Goal: Navigation & Orientation: Understand site structure

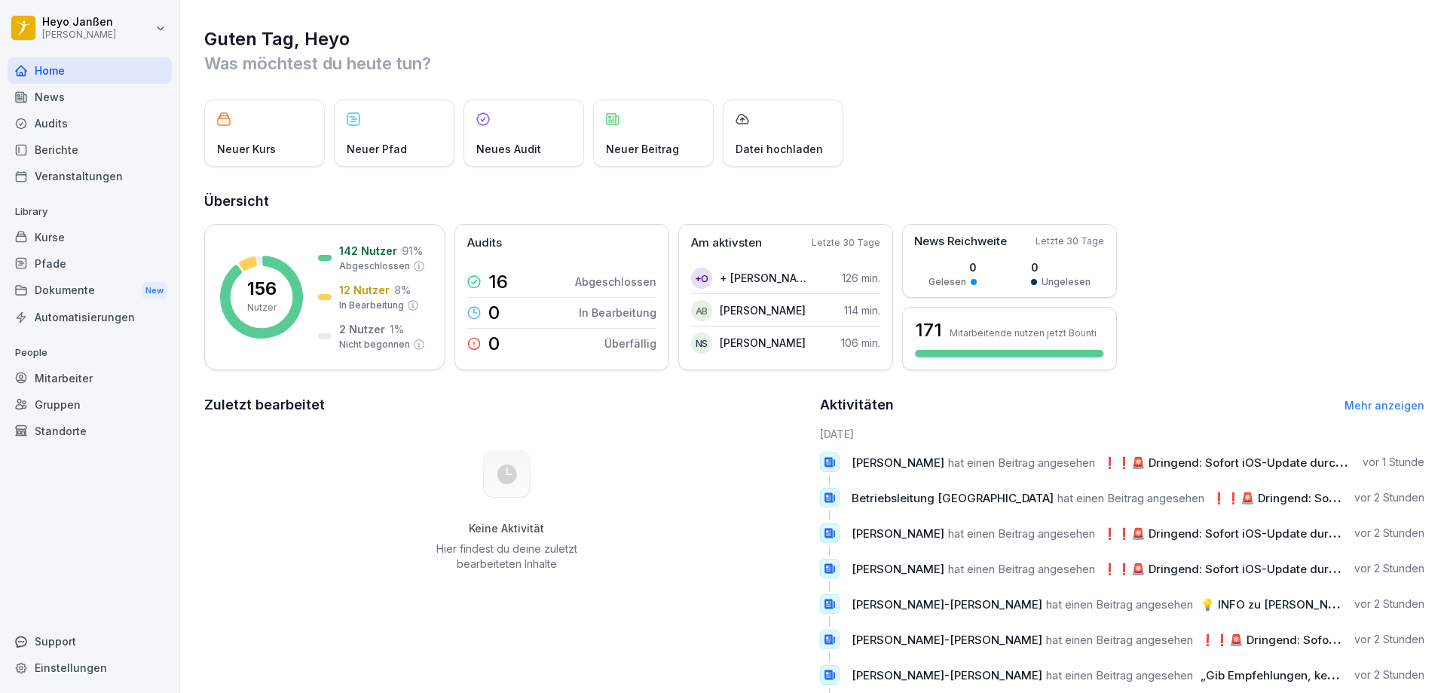
click at [76, 375] on div "Mitarbeiter" at bounding box center [90, 378] width 164 height 26
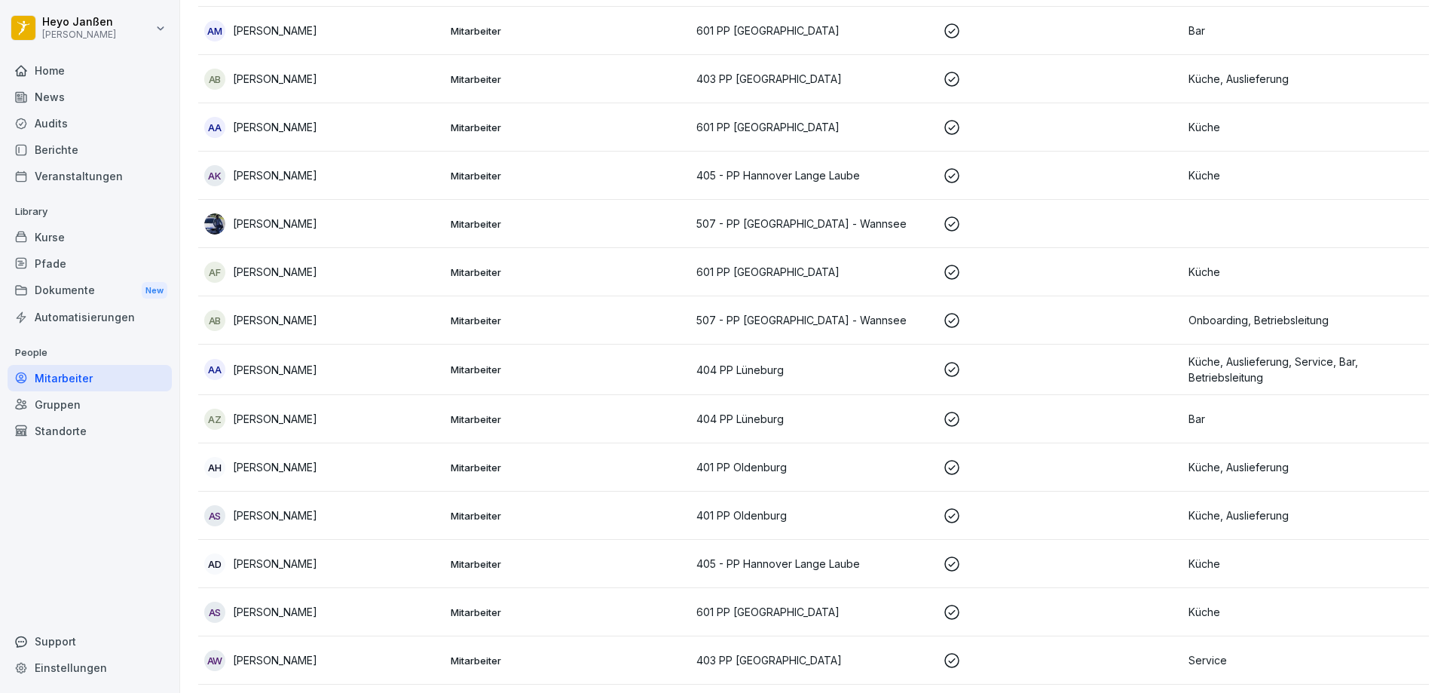
scroll to position [377, 0]
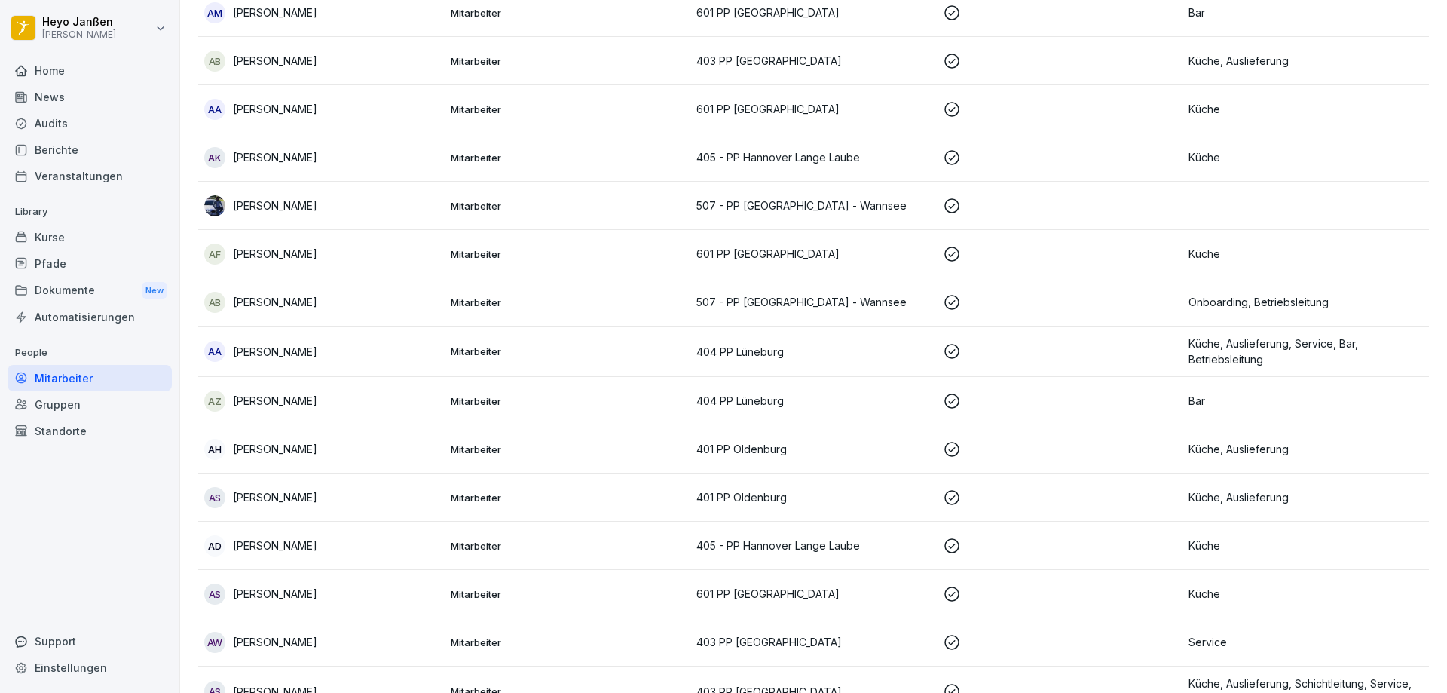
click at [286, 305] on p "[PERSON_NAME]" at bounding box center [275, 302] width 84 height 16
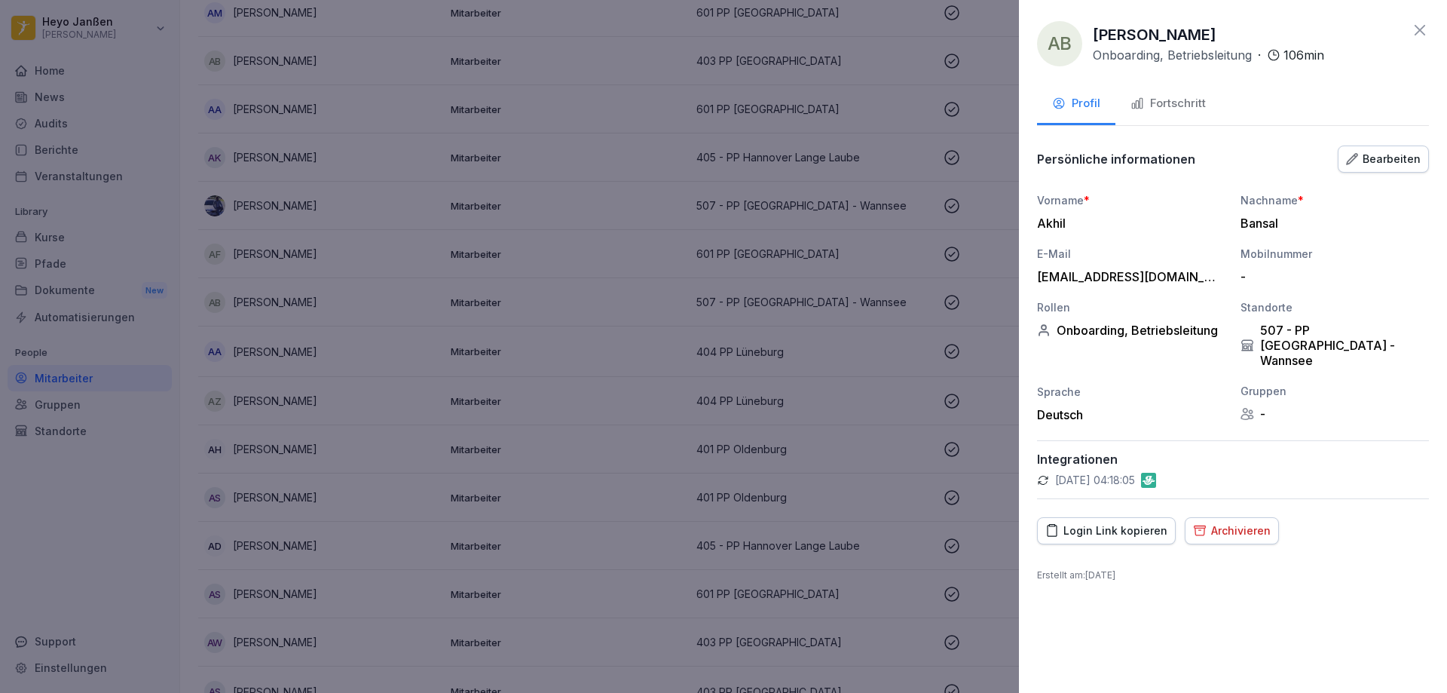
click at [1170, 106] on div "Fortschritt" at bounding box center [1168, 103] width 75 height 17
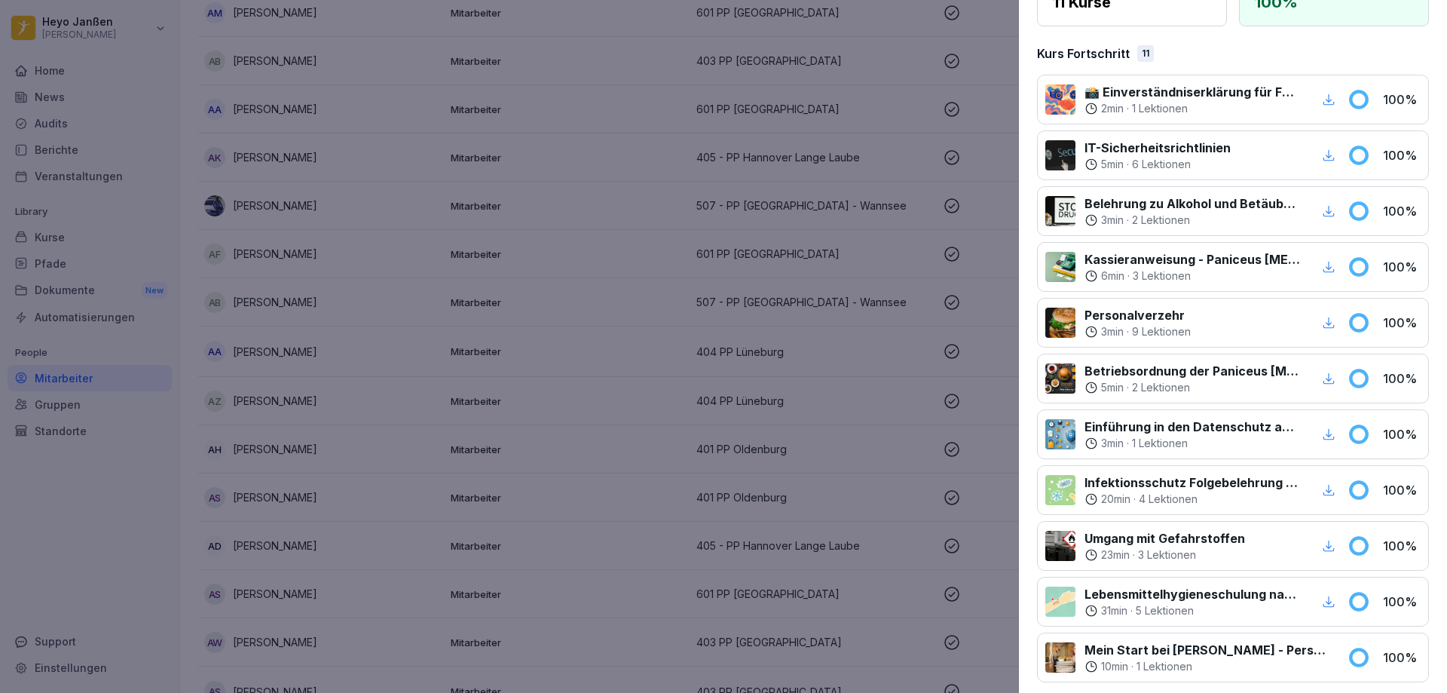
scroll to position [291, 0]
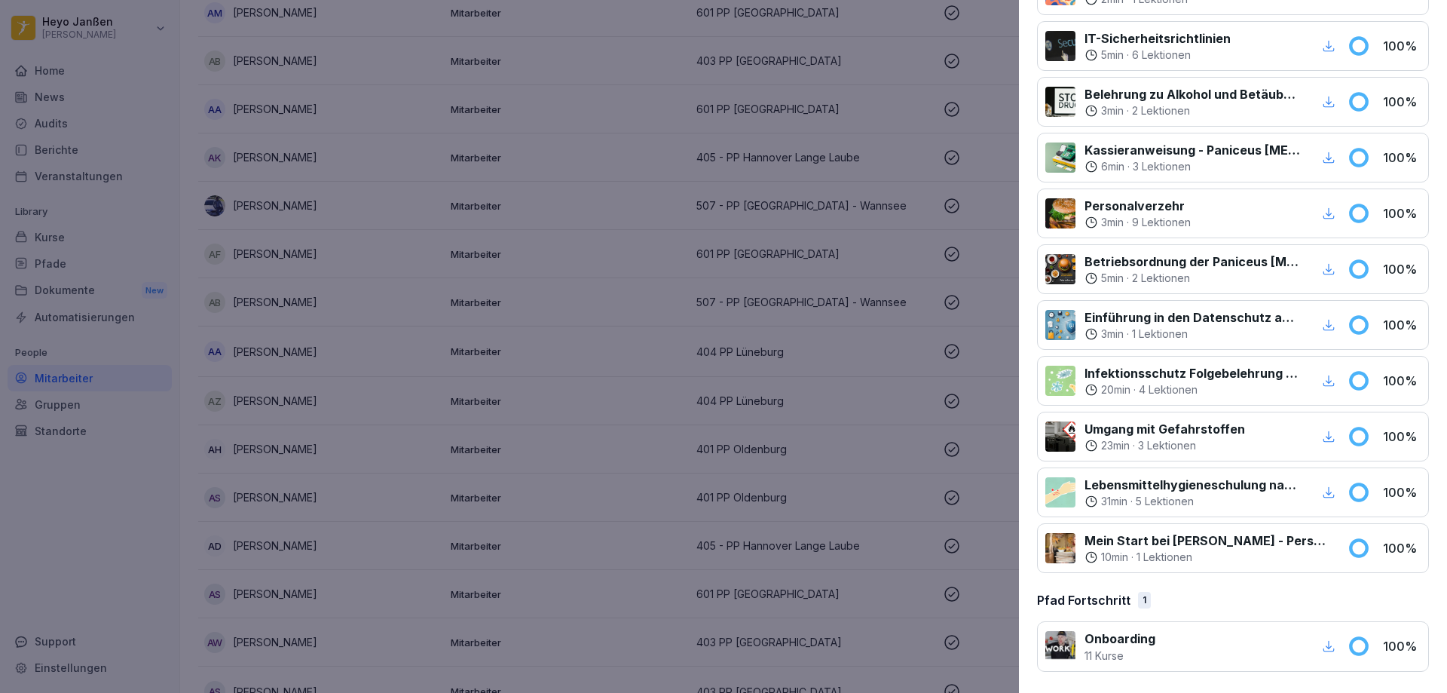
click at [1266, 652] on div at bounding box center [1237, 646] width 145 height 34
click at [1322, 650] on icon "button" at bounding box center [1329, 646] width 14 height 14
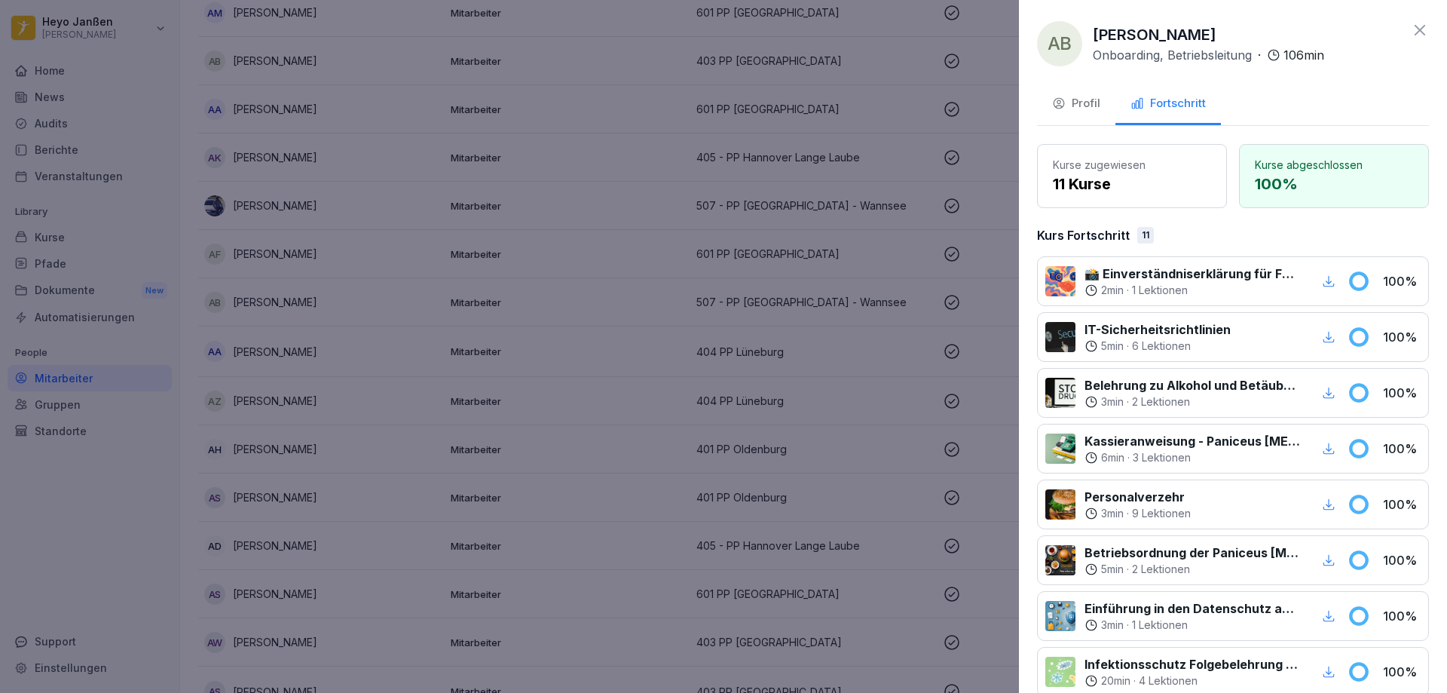
click at [1305, 164] on p "Kurse abgeschlossen" at bounding box center [1334, 165] width 158 height 16
click at [1119, 175] on p "11 Kurse" at bounding box center [1132, 184] width 158 height 23
click at [1089, 106] on div "Profil" at bounding box center [1076, 103] width 48 height 17
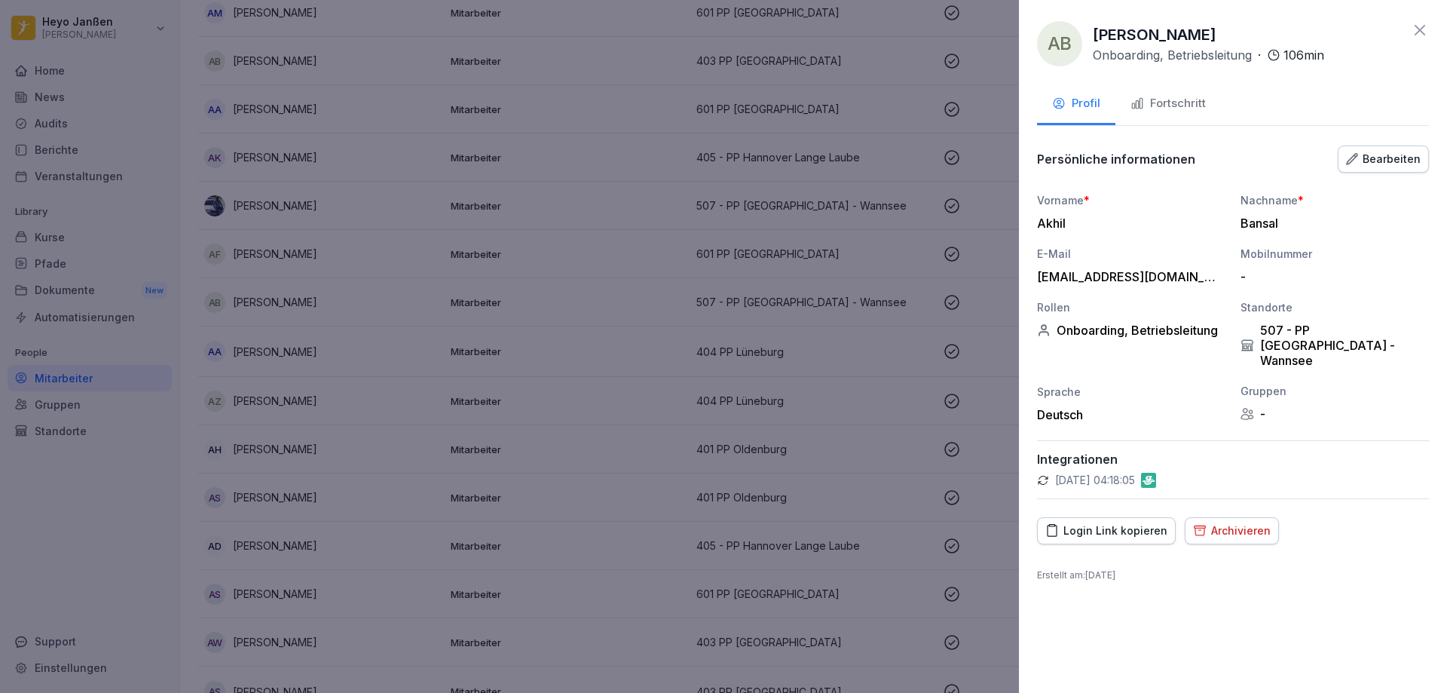
click at [848, 387] on div at bounding box center [723, 346] width 1447 height 693
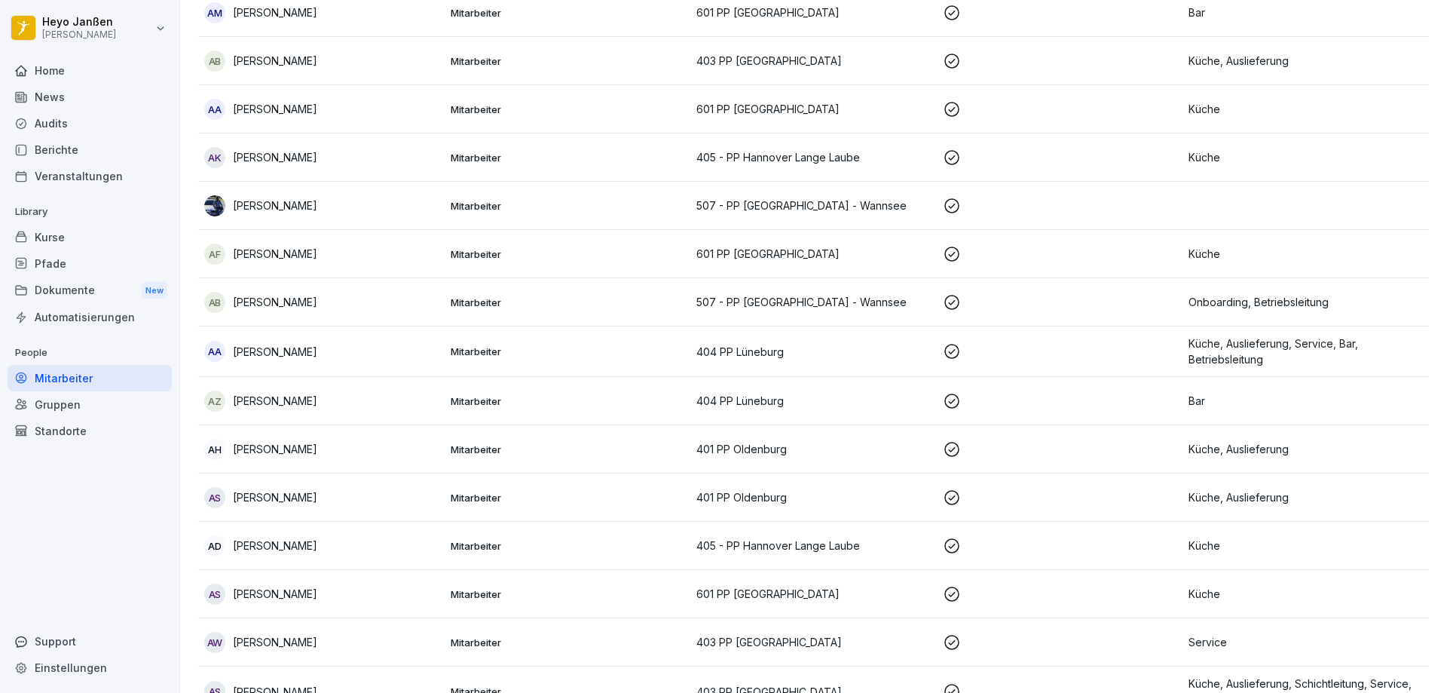
click at [60, 296] on div "Dokumente New" at bounding box center [90, 291] width 164 height 28
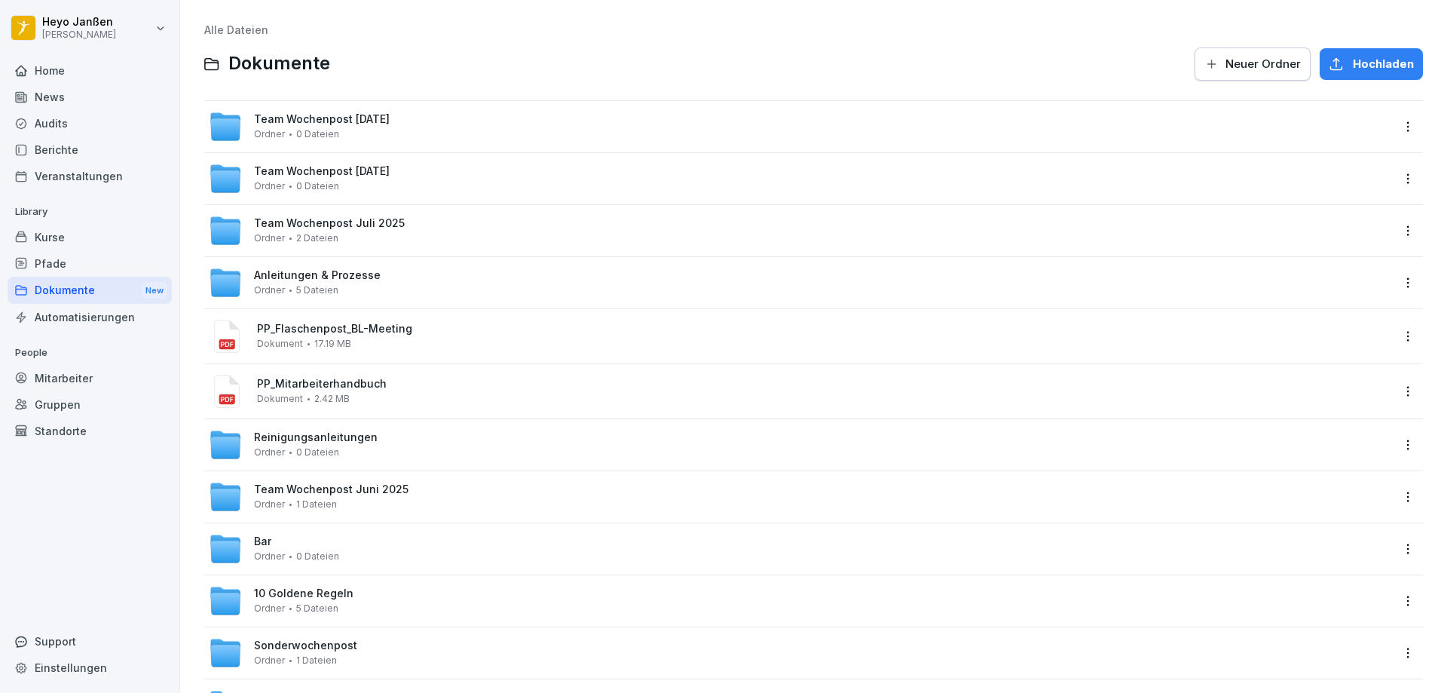
click at [48, 382] on div "Mitarbeiter" at bounding box center [90, 378] width 164 height 26
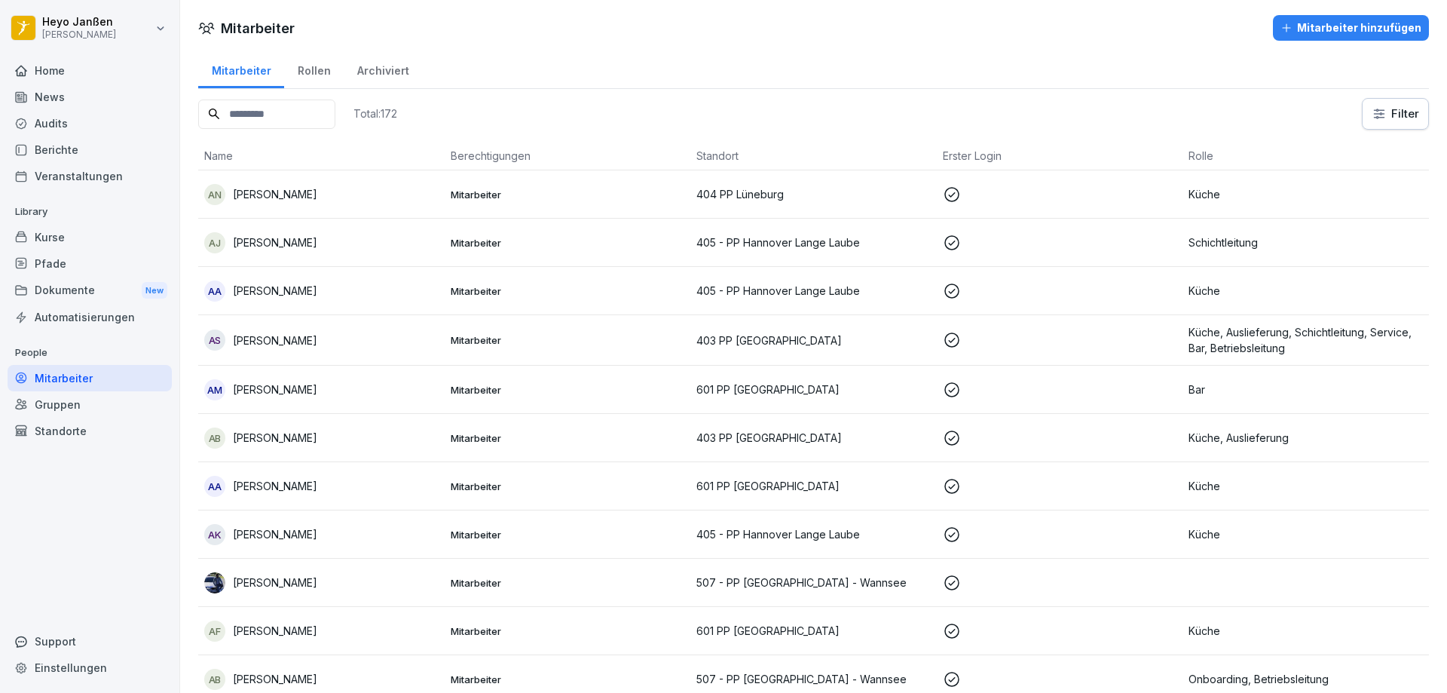
click at [312, 75] on div "Rollen" at bounding box center [314, 69] width 60 height 38
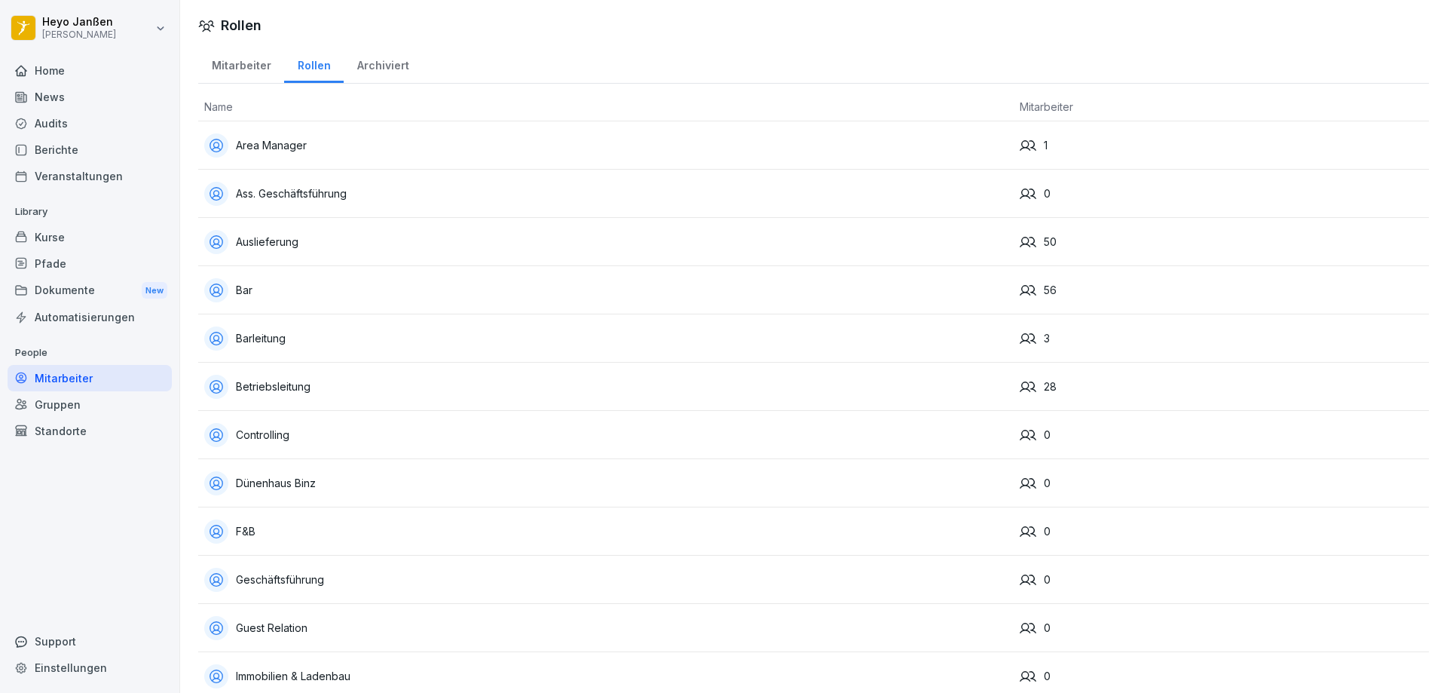
click at [357, 61] on div "Archiviert" at bounding box center [383, 63] width 78 height 38
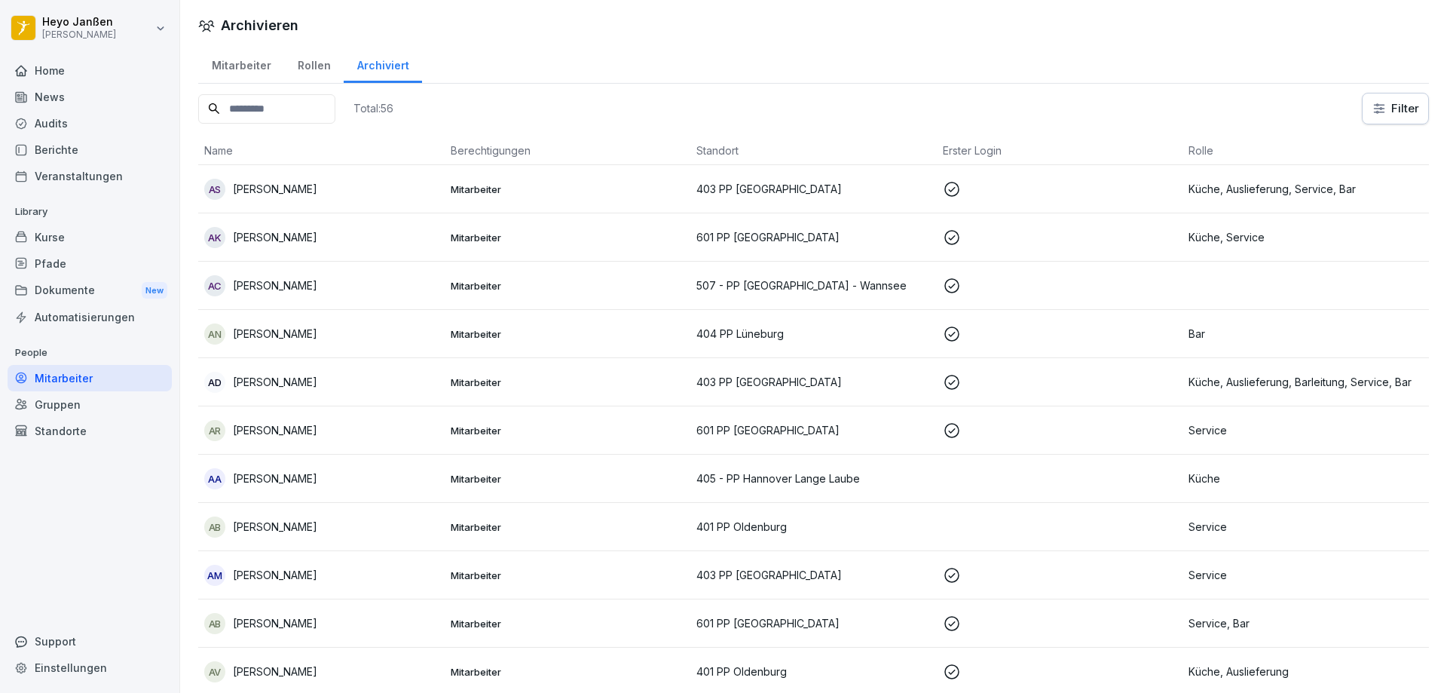
click at [240, 67] on div "Mitarbeiter" at bounding box center [241, 63] width 86 height 38
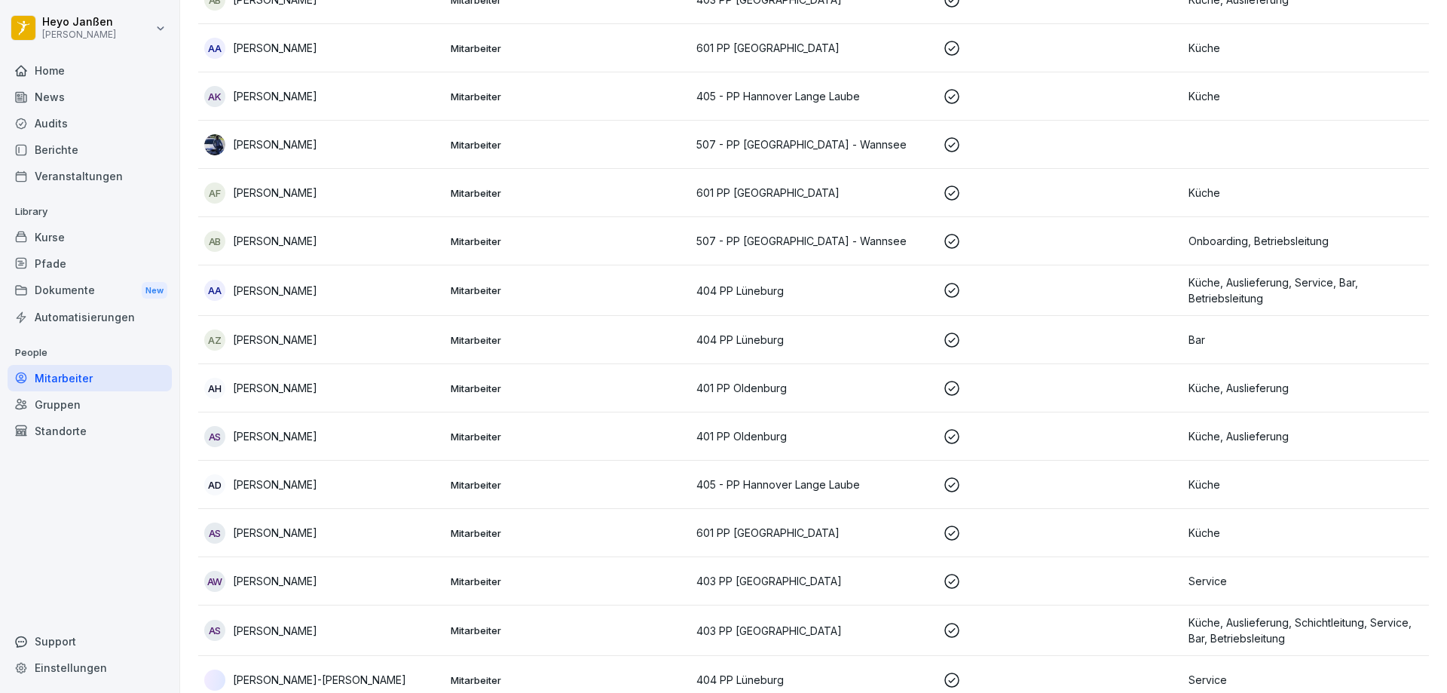
scroll to position [452, 0]
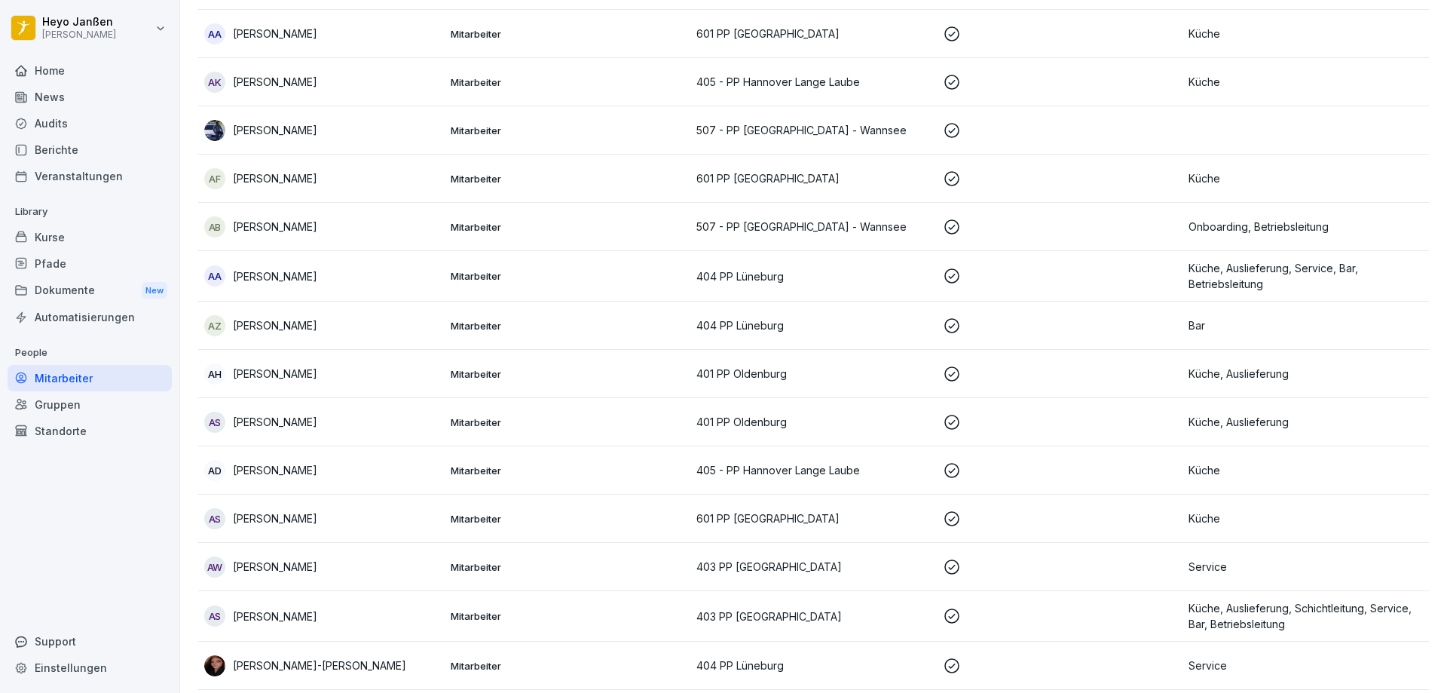
click at [216, 225] on div "AB" at bounding box center [214, 226] width 21 height 21
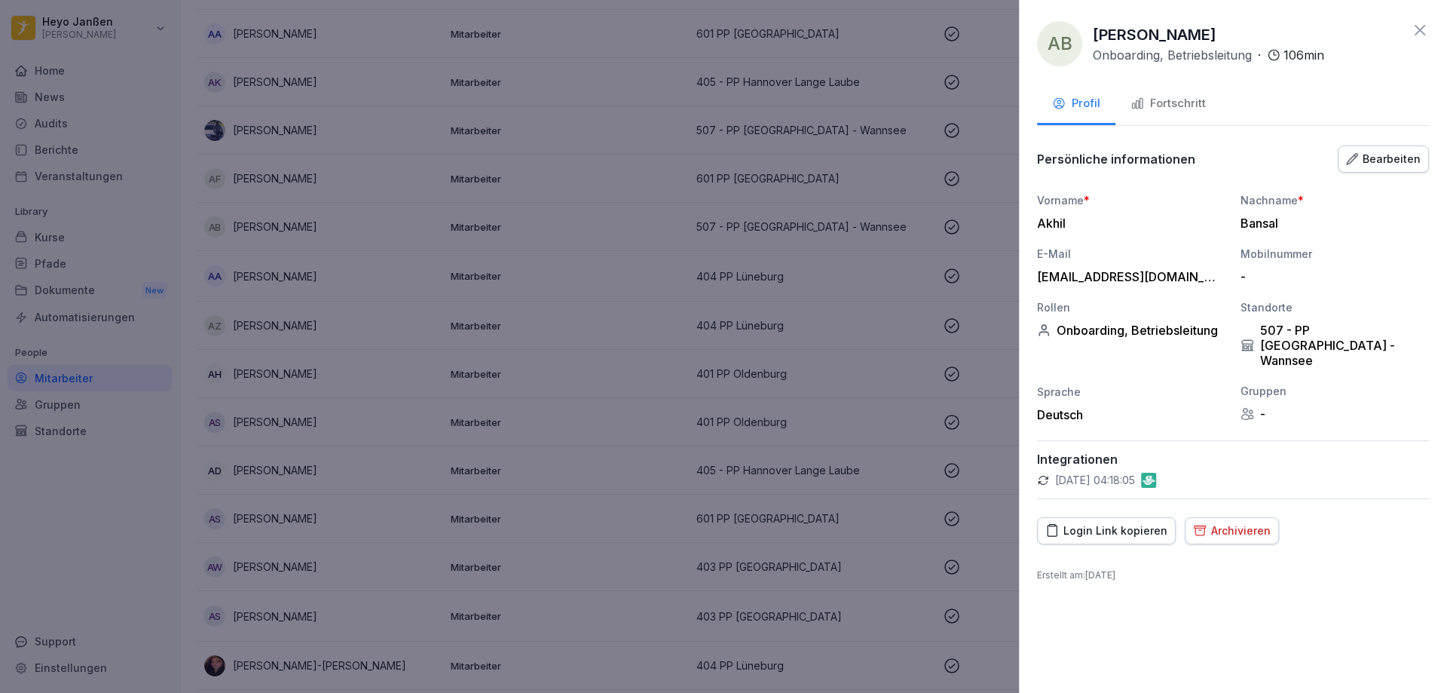
click at [111, 388] on div at bounding box center [723, 346] width 1447 height 693
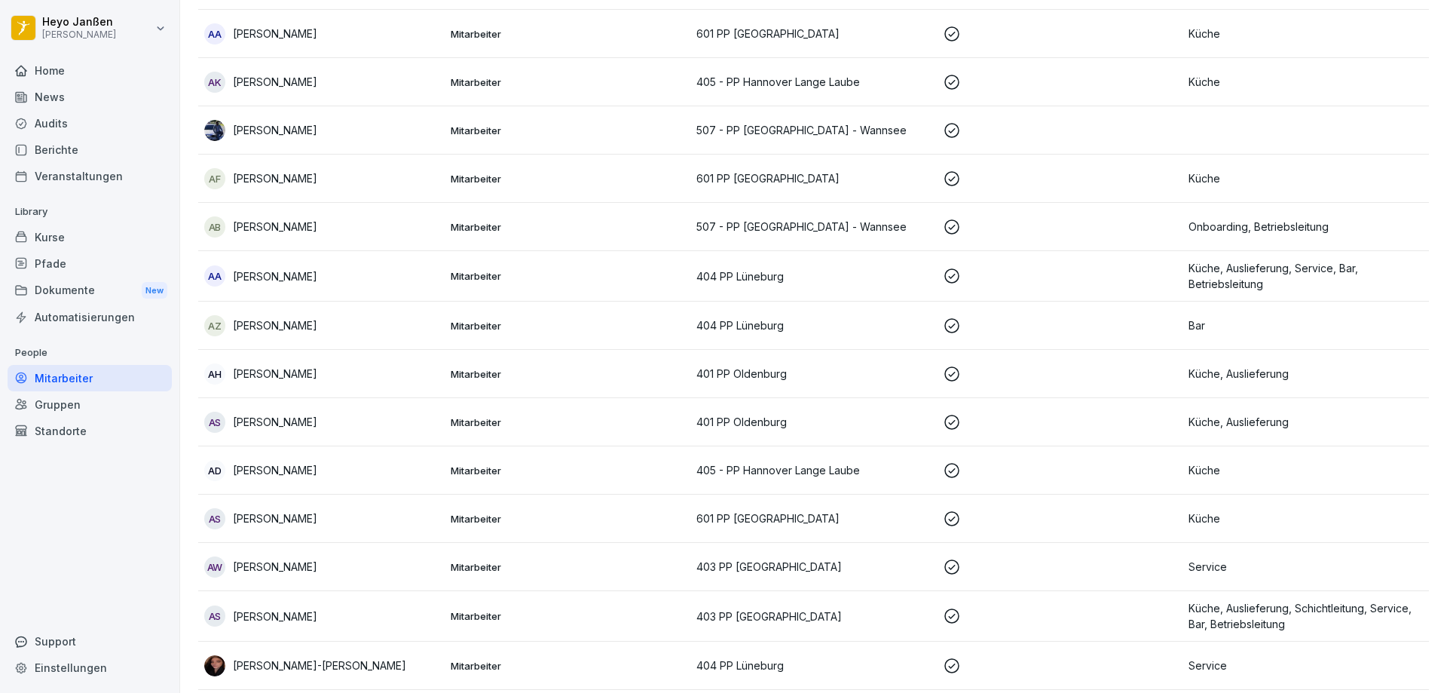
click at [51, 133] on div "Audits" at bounding box center [90, 123] width 164 height 26
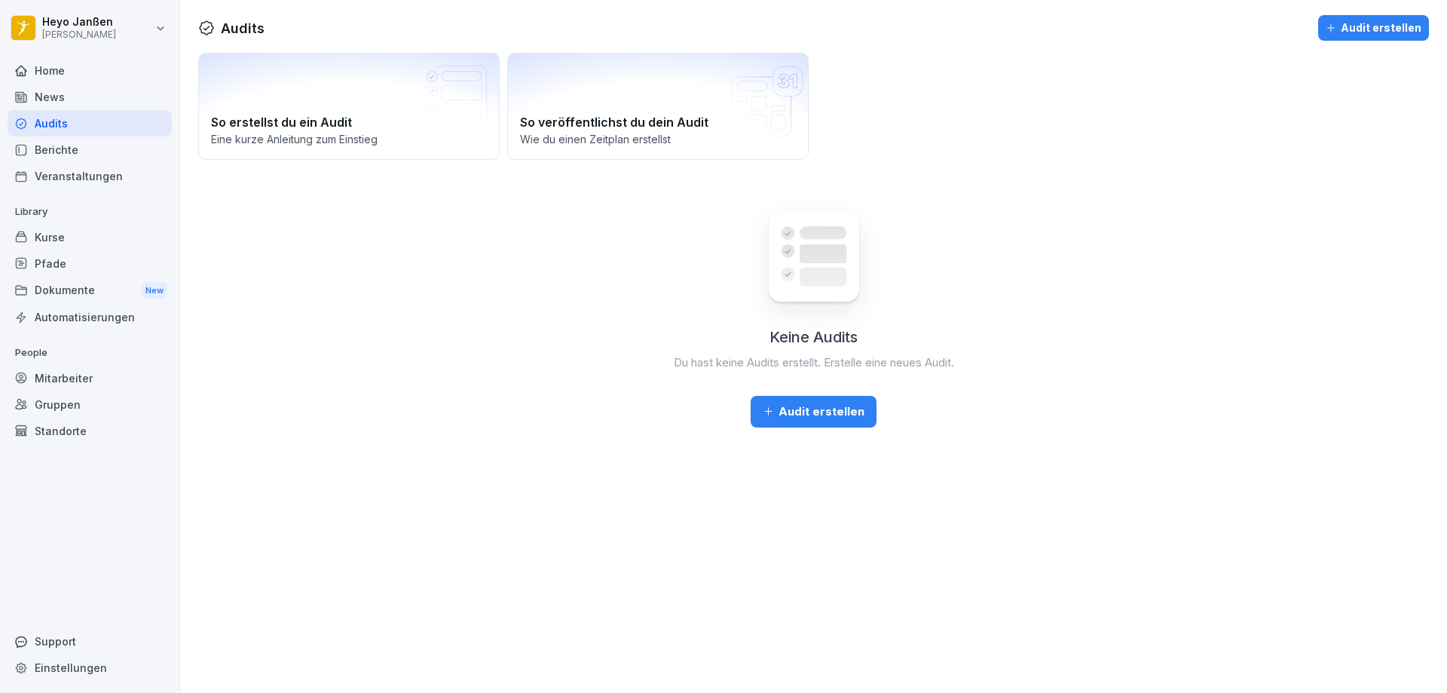
click at [54, 100] on div "News" at bounding box center [90, 97] width 164 height 26
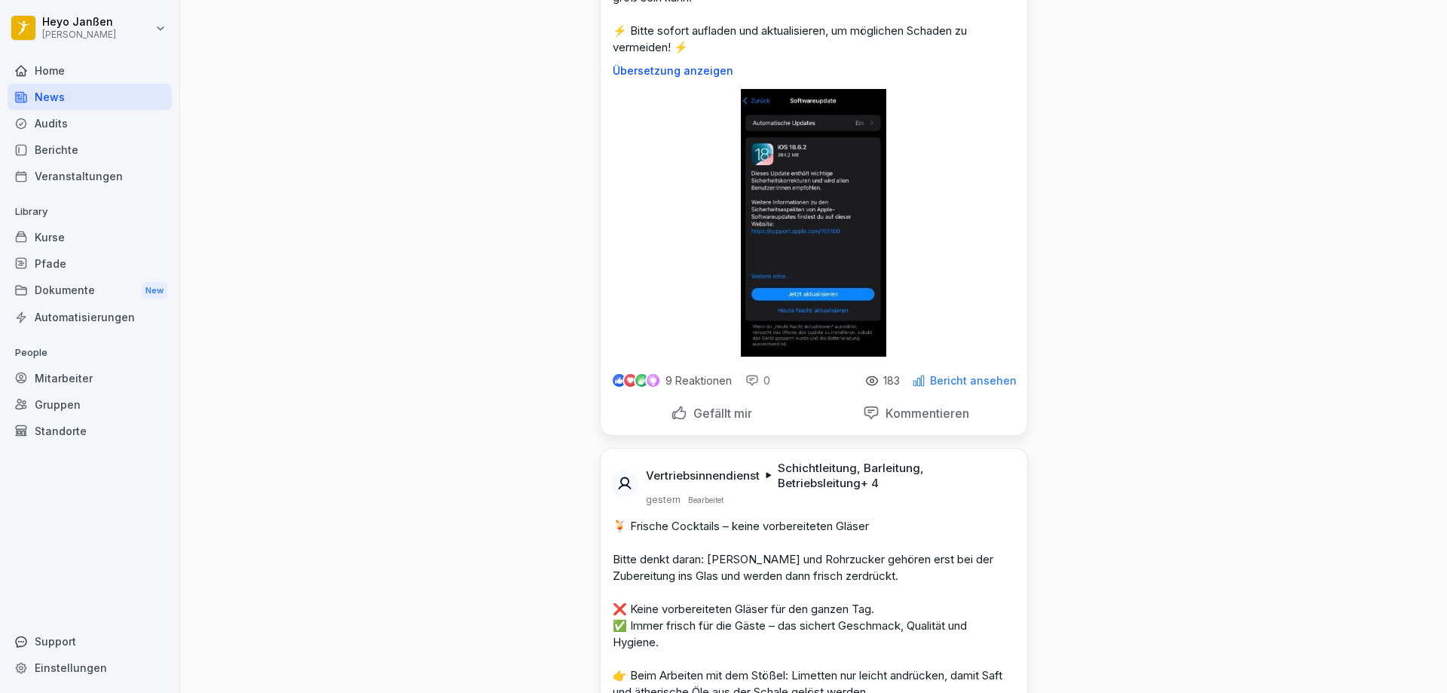
scroll to position [452, 0]
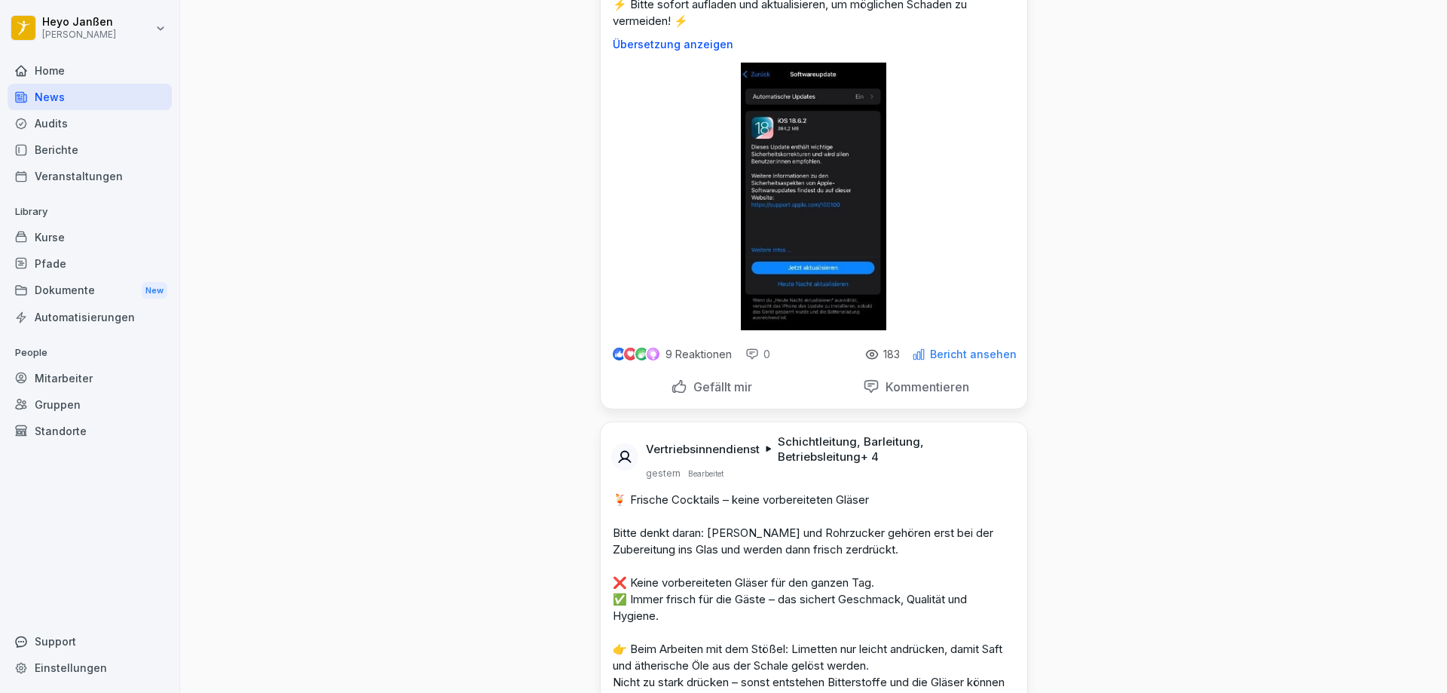
click at [708, 385] on p "Gefällt mir" at bounding box center [719, 386] width 65 height 15
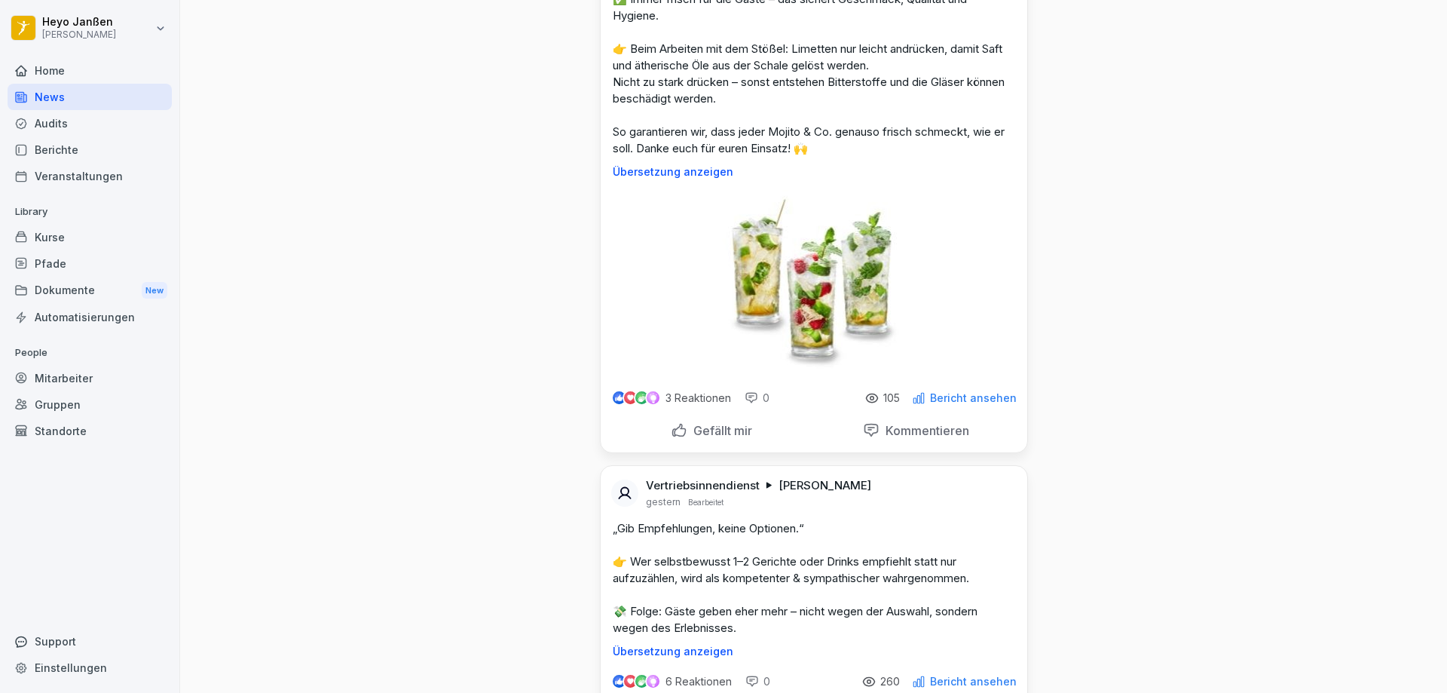
scroll to position [1055, 0]
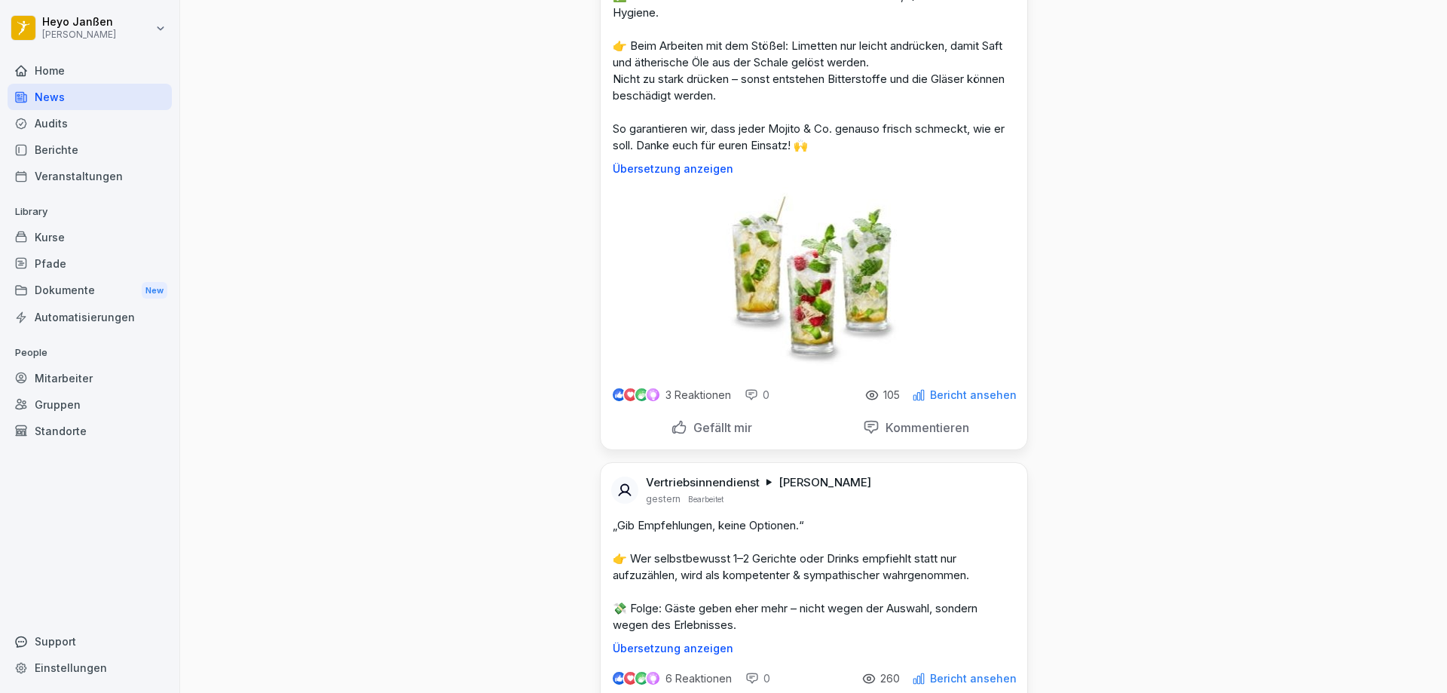
click at [696, 430] on p "Gefällt mir" at bounding box center [719, 427] width 65 height 15
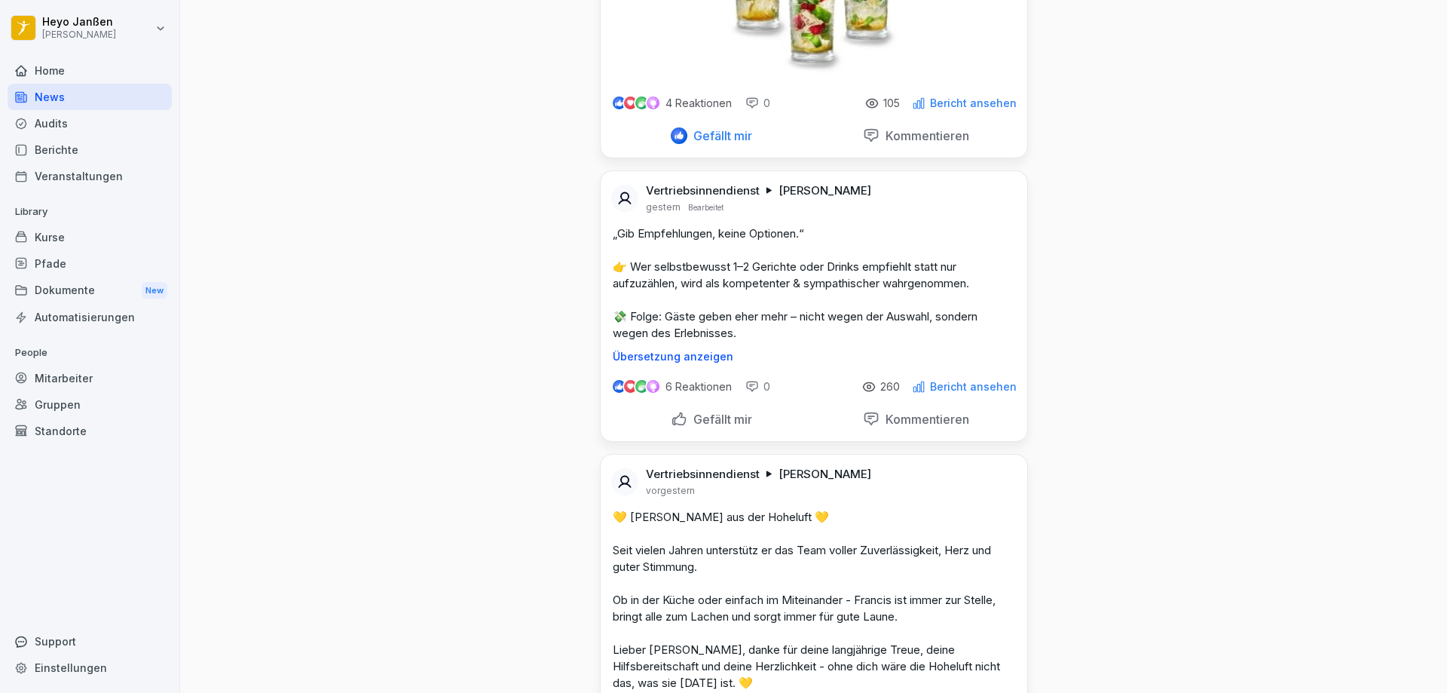
scroll to position [1357, 0]
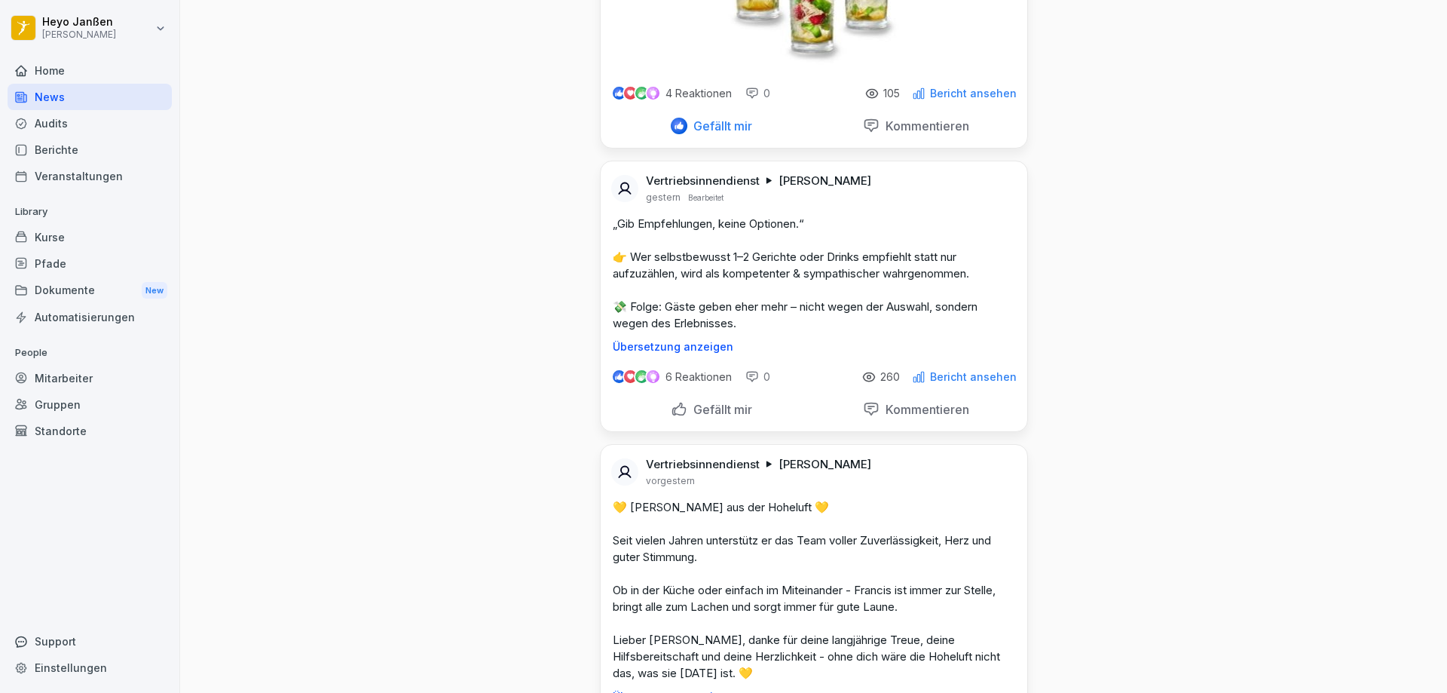
click at [706, 410] on p "Gefällt mir" at bounding box center [719, 409] width 65 height 15
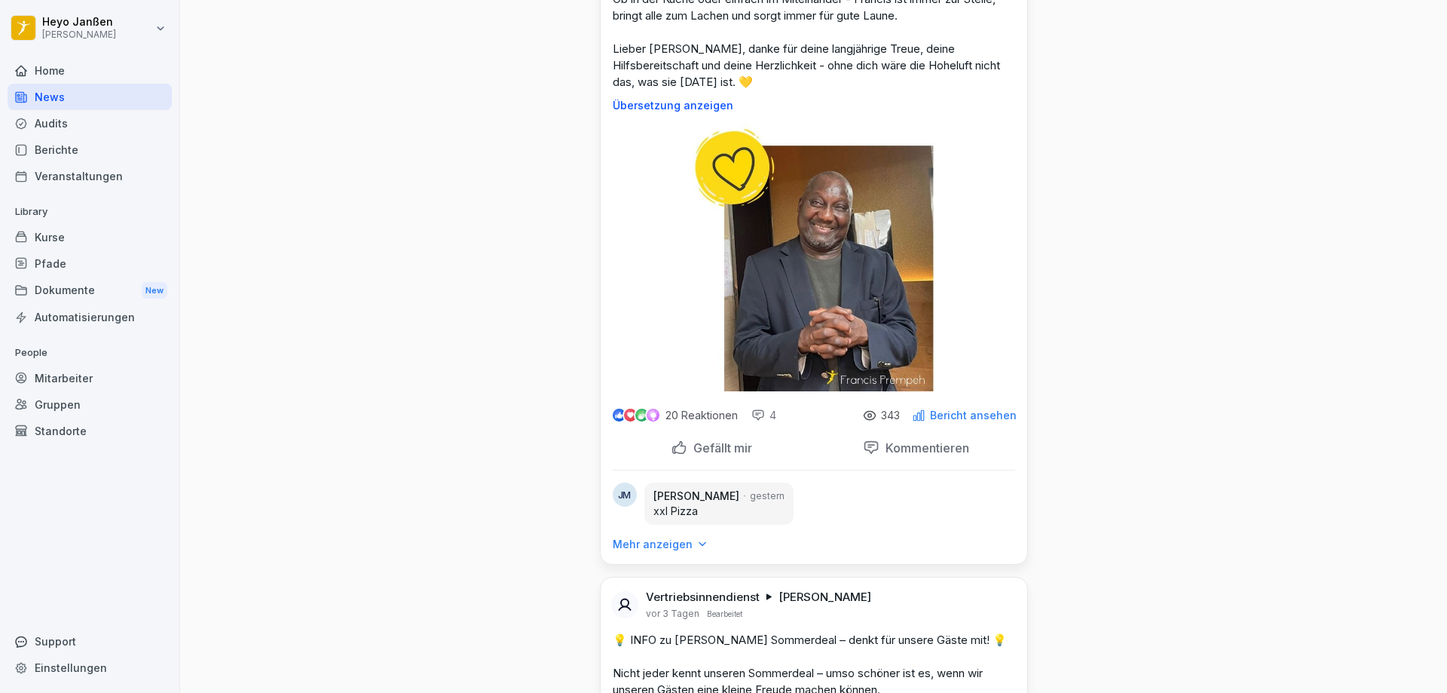
scroll to position [2035, 0]
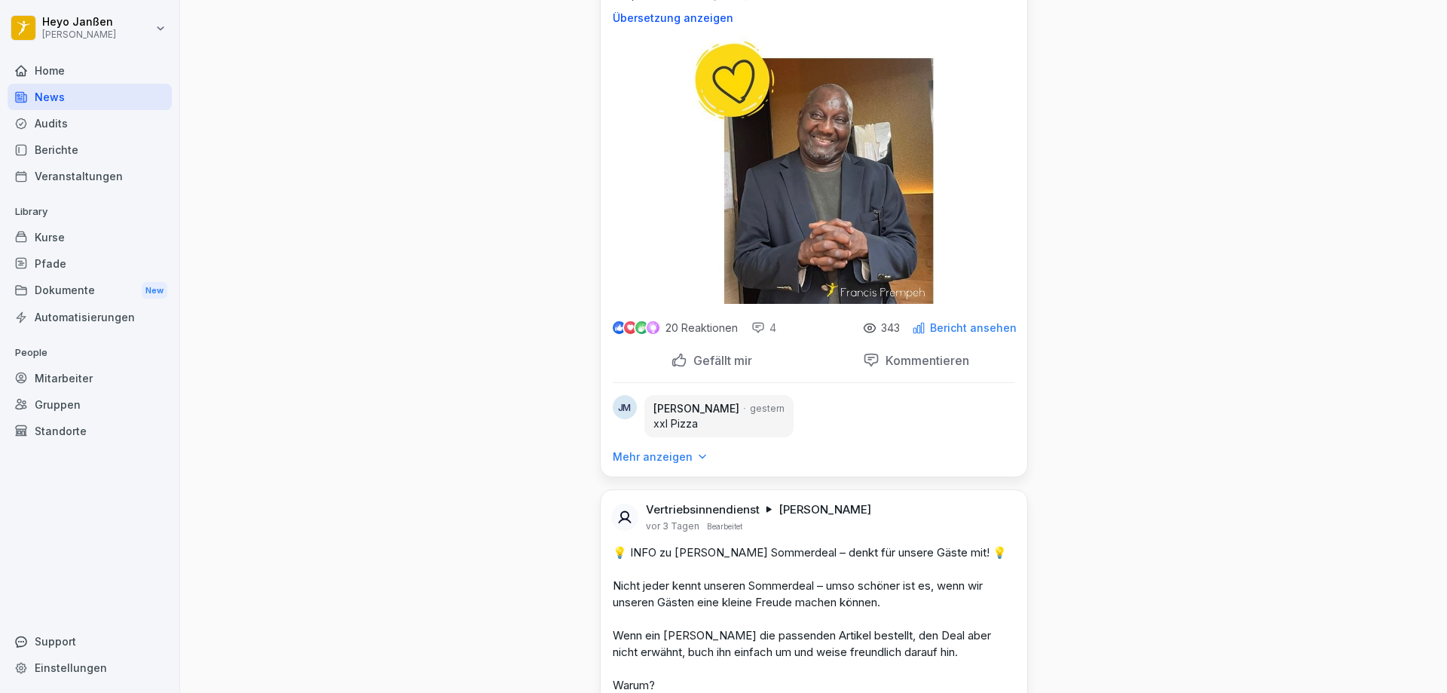
click at [698, 368] on p "Gefällt mir" at bounding box center [719, 360] width 65 height 15
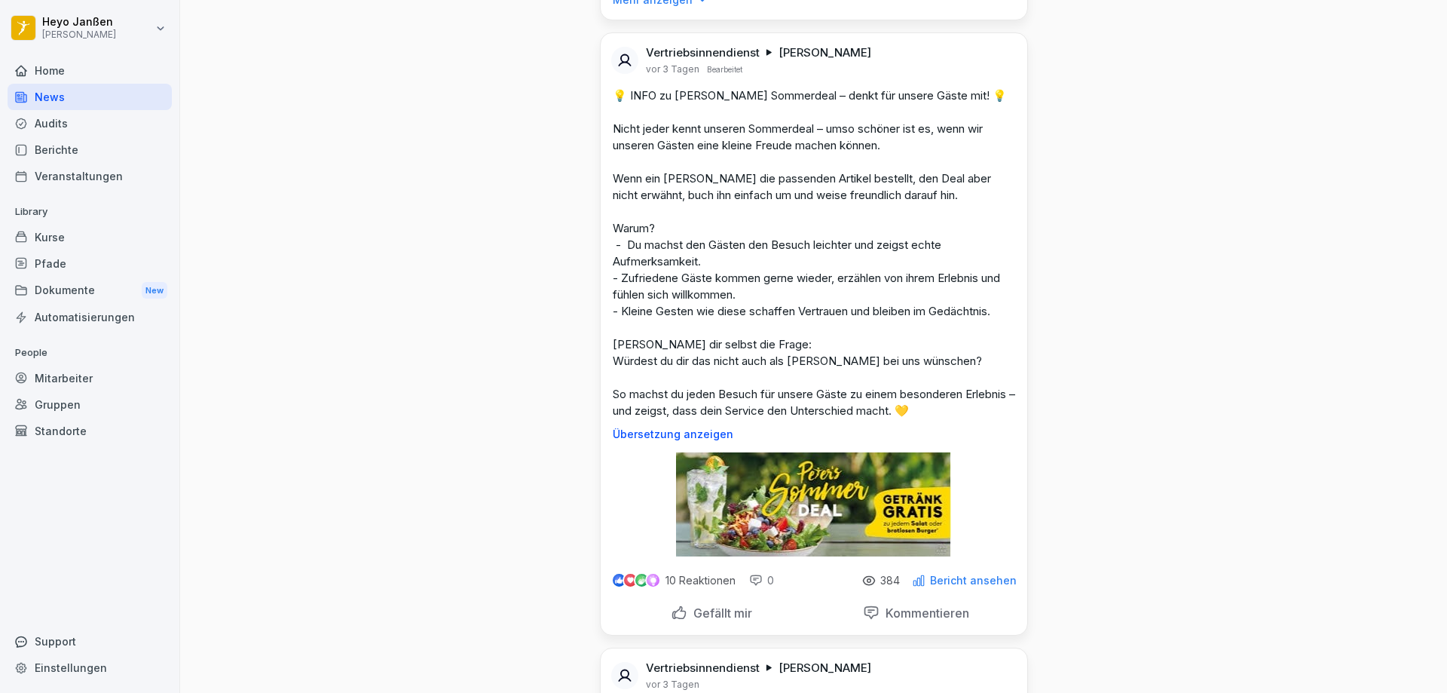
scroll to position [2563, 0]
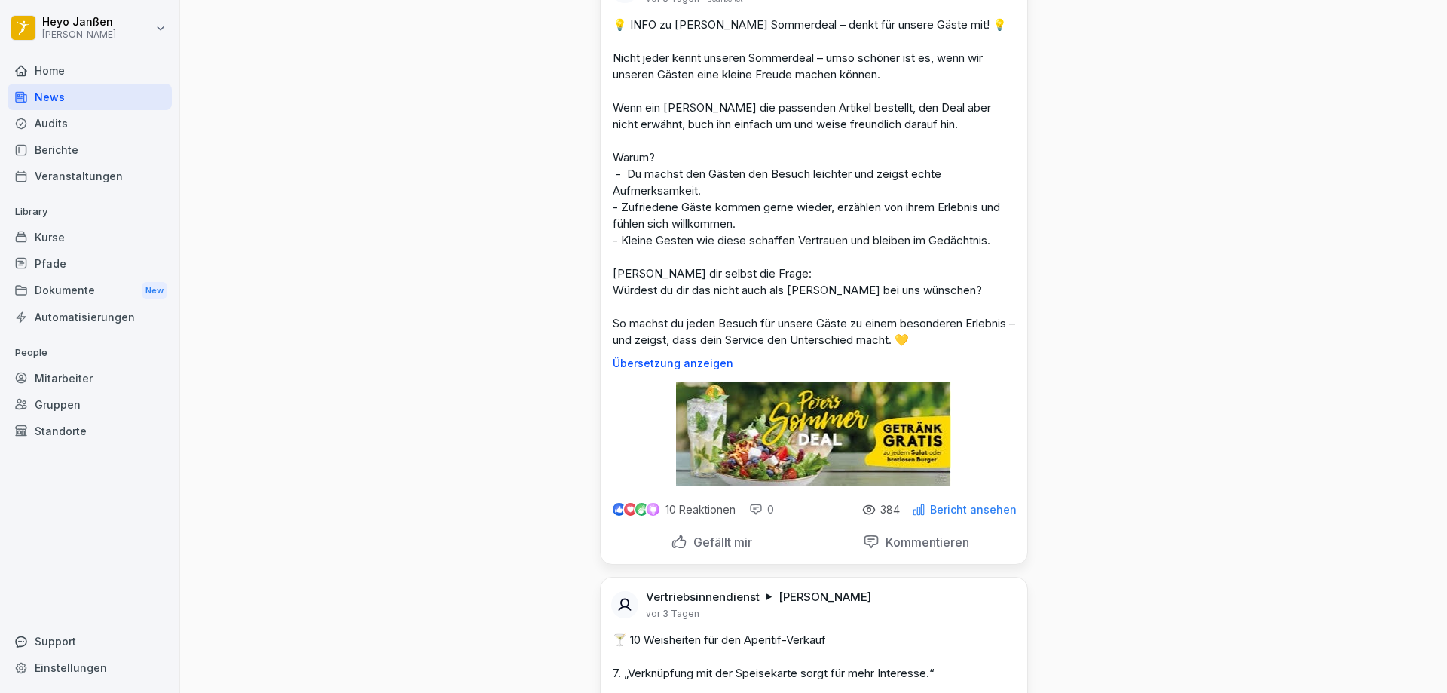
click at [690, 549] on p "Gefällt mir" at bounding box center [719, 541] width 65 height 15
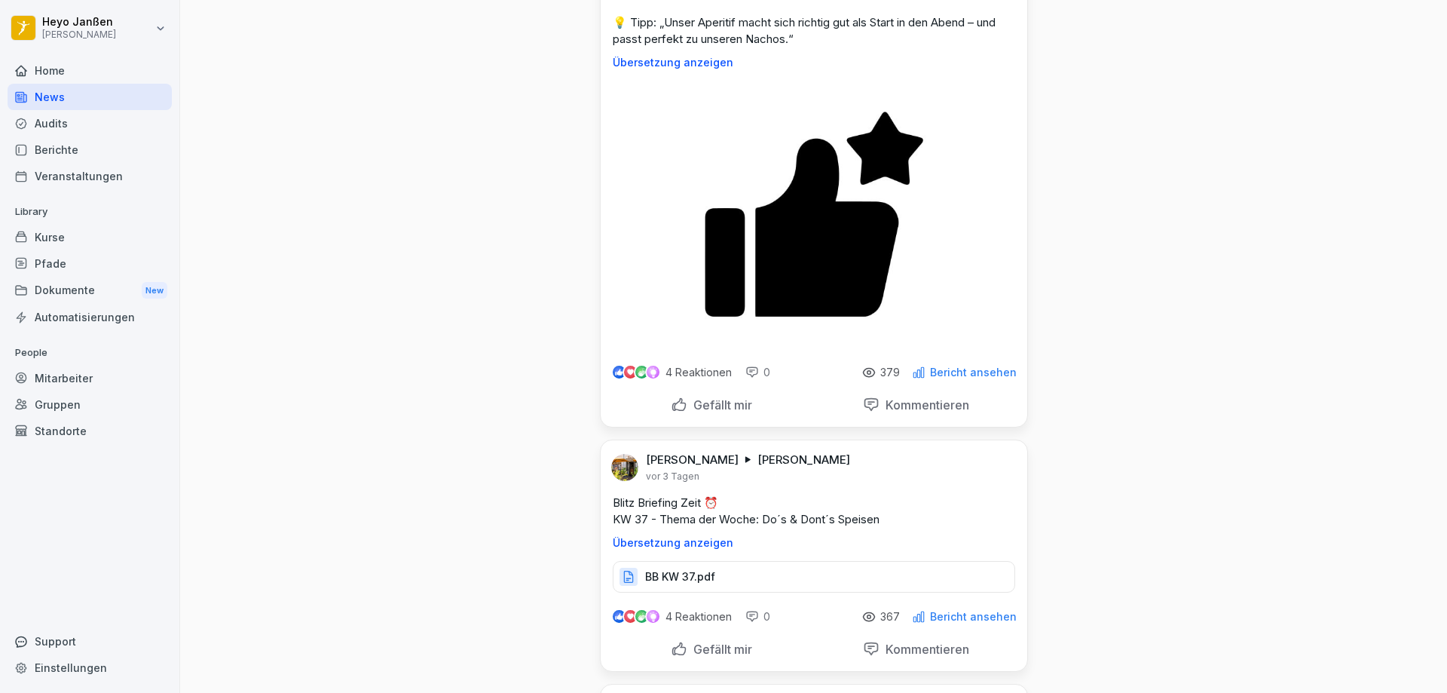
scroll to position [3317, 0]
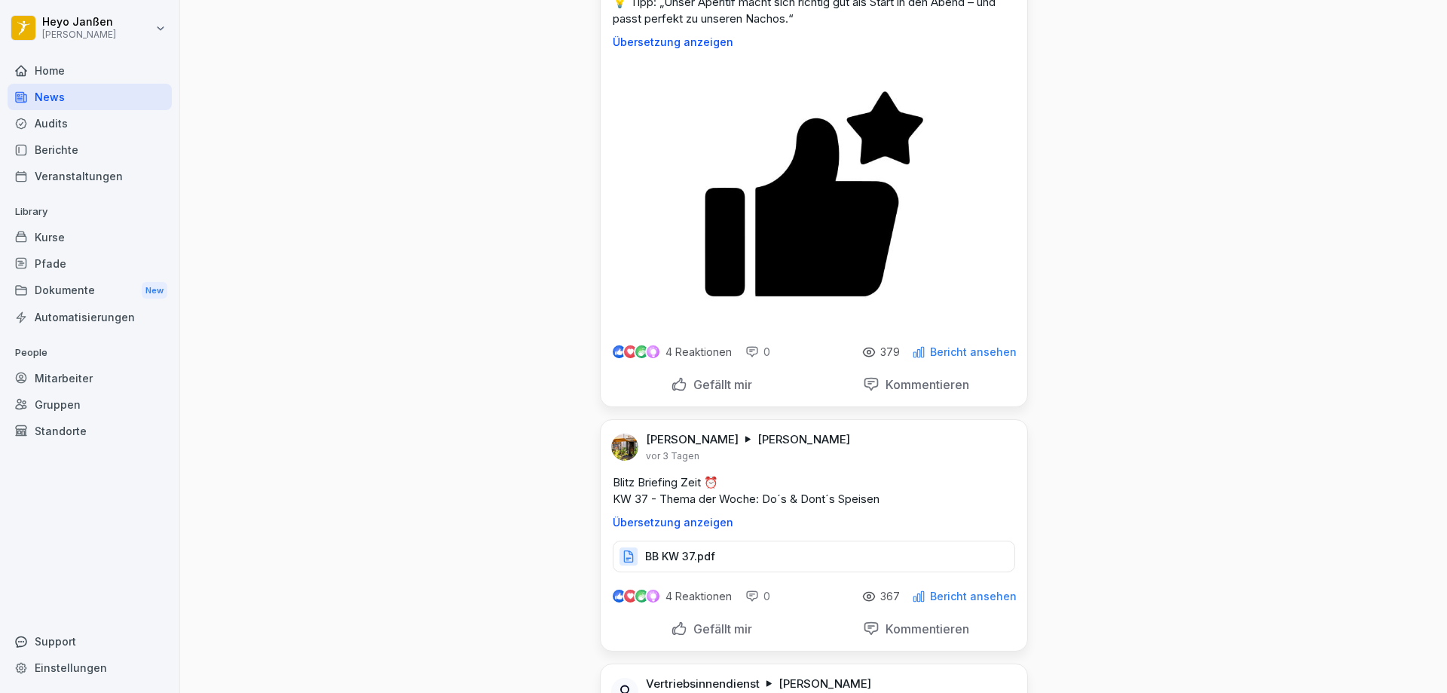
click at [687, 392] on p "Gefällt mir" at bounding box center [719, 384] width 65 height 15
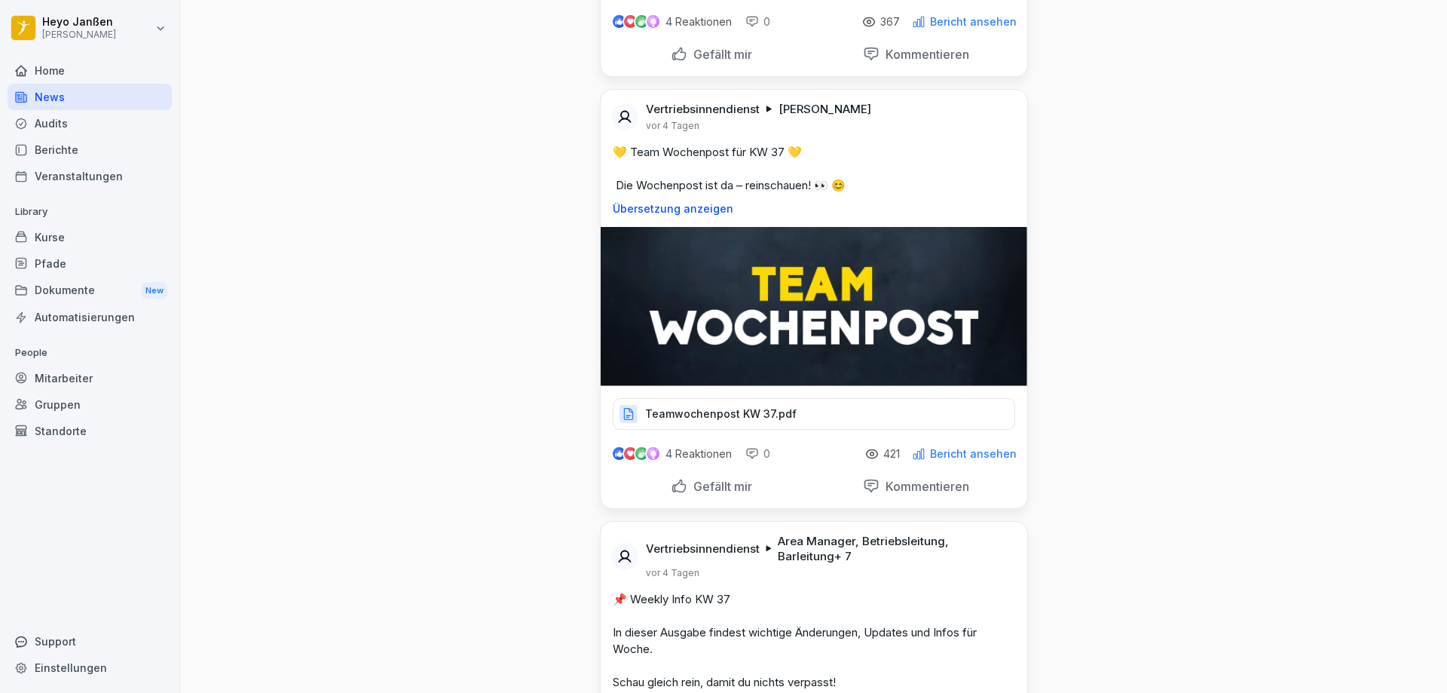
scroll to position [3920, 0]
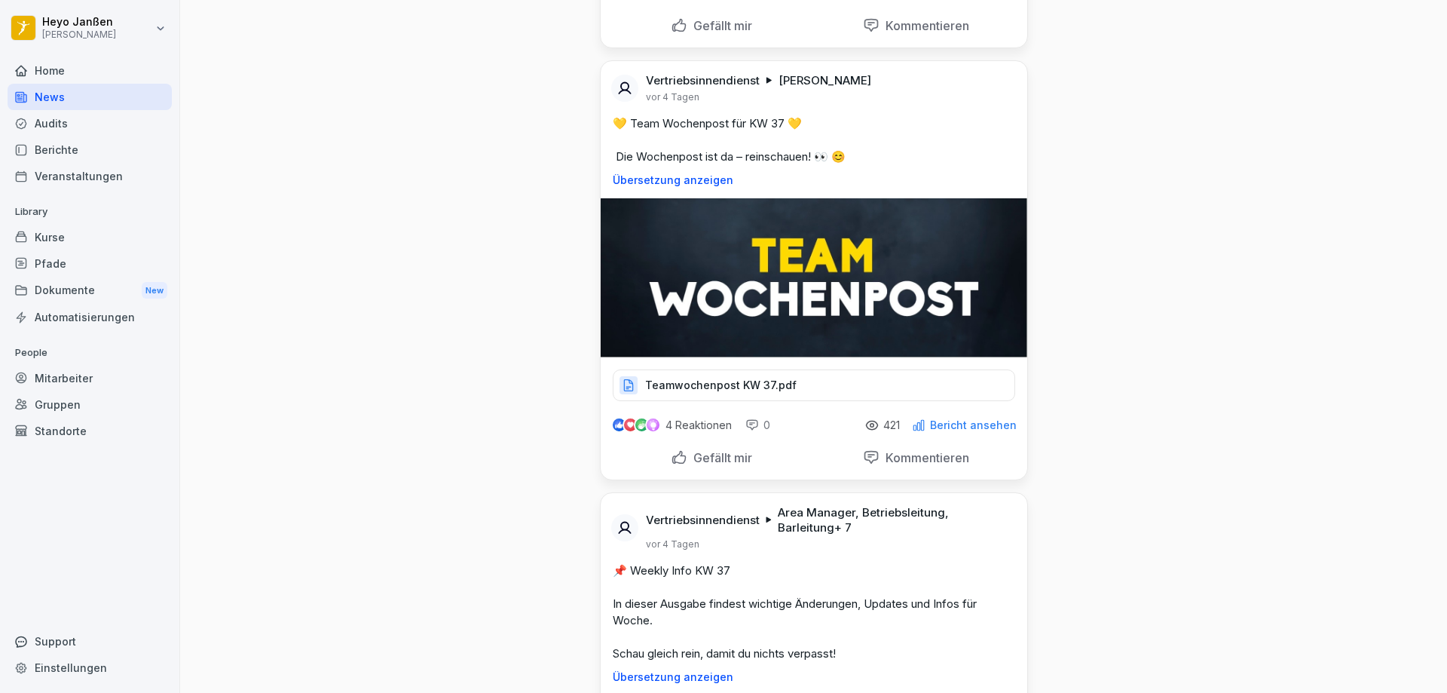
click at [63, 409] on div "Gruppen" at bounding box center [90, 404] width 164 height 26
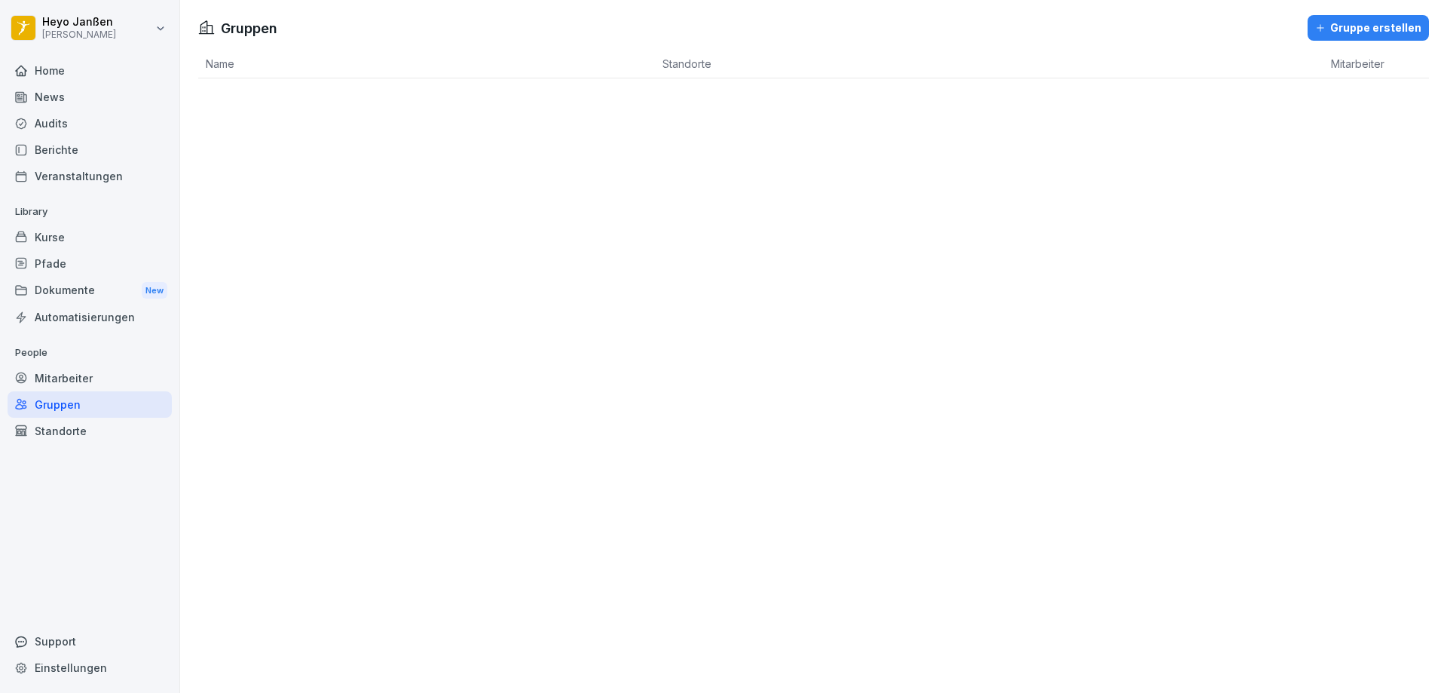
click at [69, 384] on div "Mitarbeiter" at bounding box center [90, 378] width 164 height 26
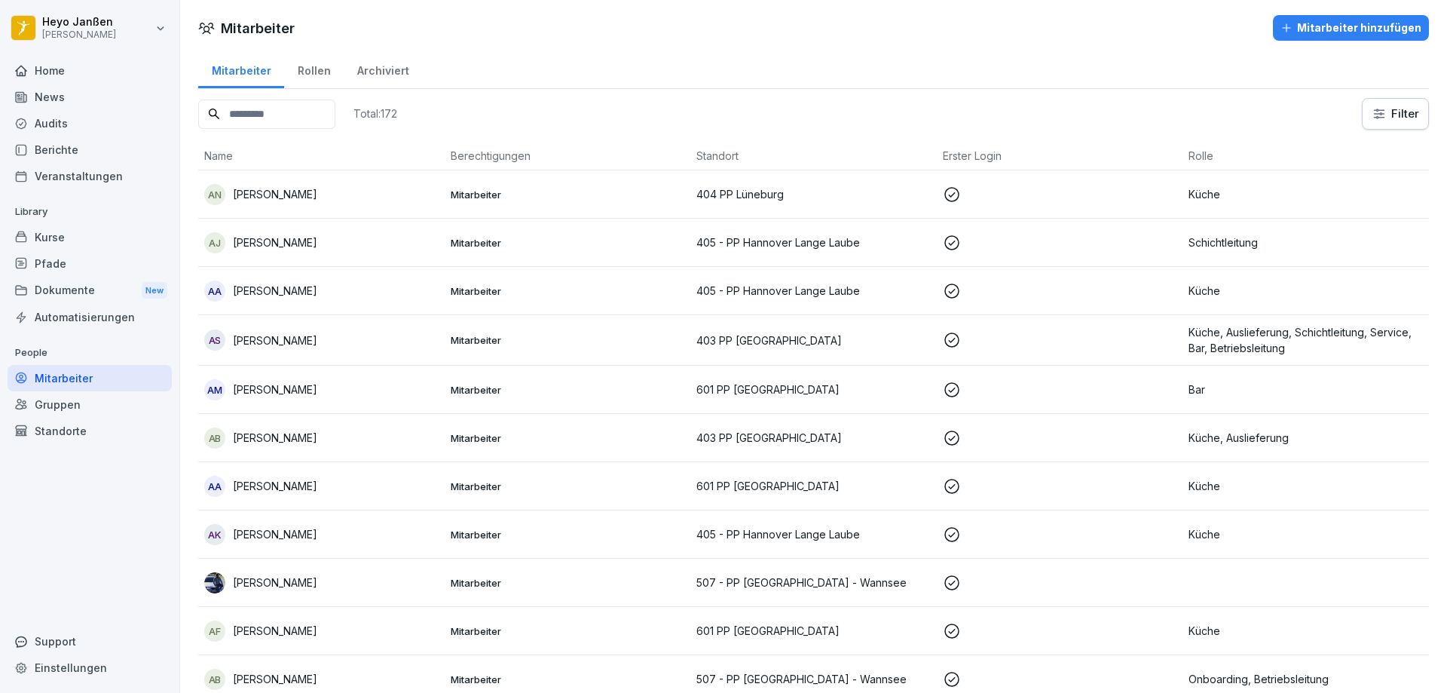
click at [57, 145] on div "Berichte" at bounding box center [90, 149] width 164 height 26
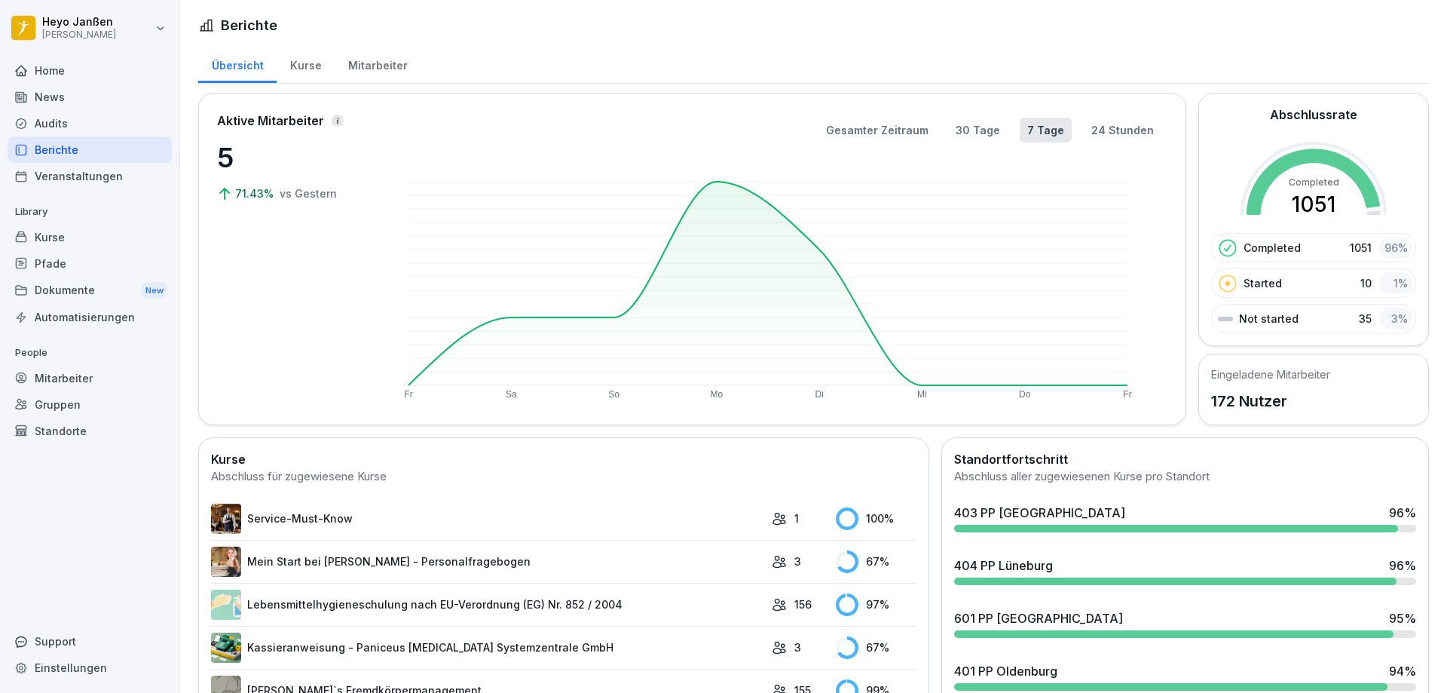
click at [49, 76] on div "Home" at bounding box center [90, 70] width 164 height 26
